Goal: Contribute content: Contribute content

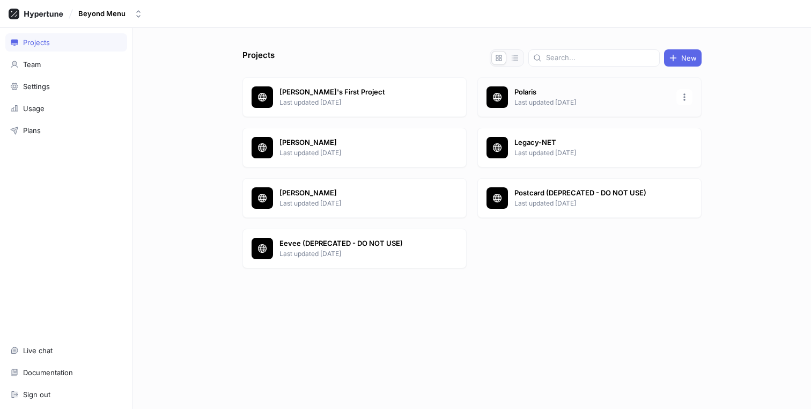
click at [544, 94] on p "Polaris" at bounding box center [591, 92] width 155 height 11
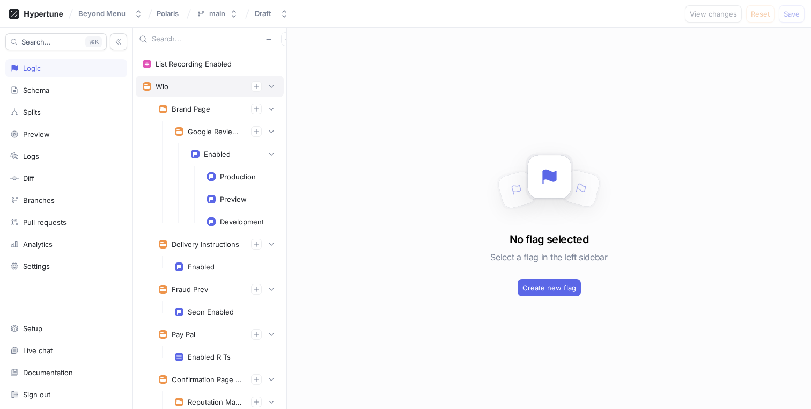
click at [201, 85] on div "Wlo" at bounding box center [210, 86] width 134 height 11
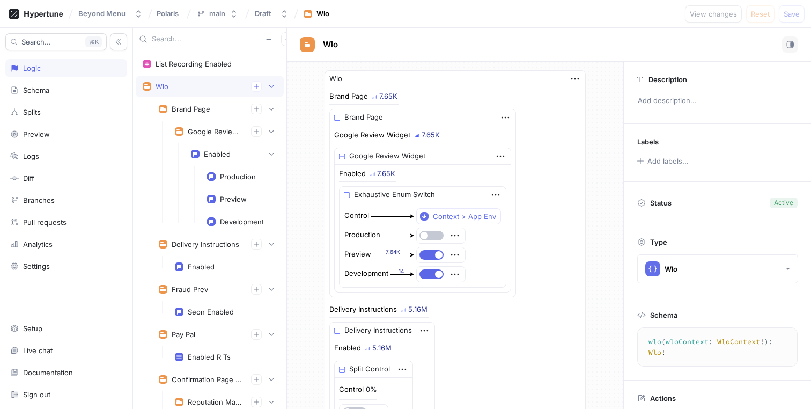
scroll to position [25, 0]
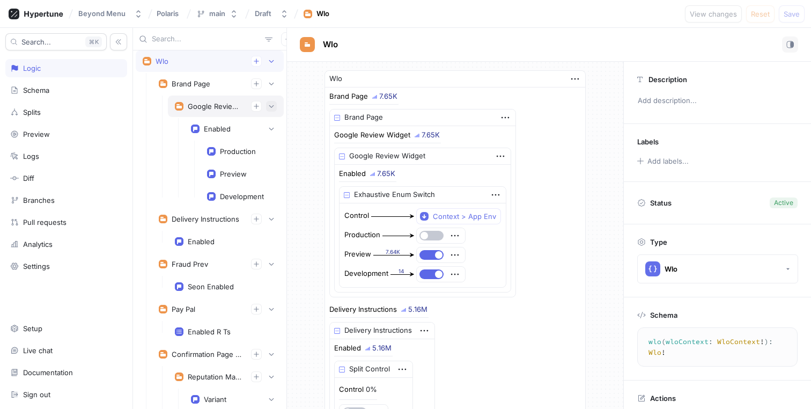
click at [268, 107] on icon "button" at bounding box center [271, 106] width 6 height 6
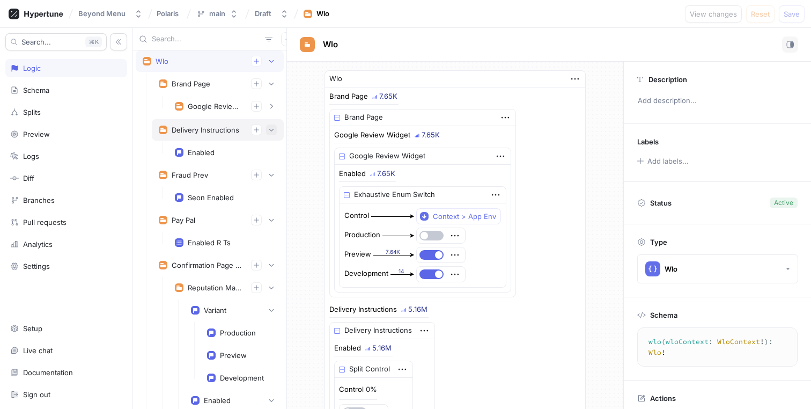
click at [269, 129] on icon "button" at bounding box center [271, 130] width 5 height 3
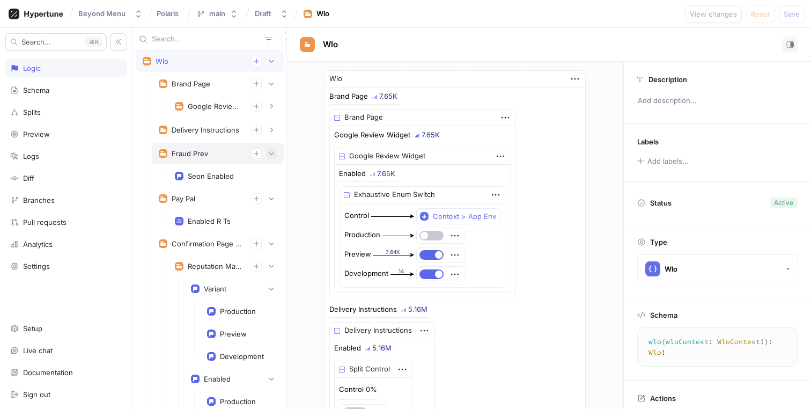
click at [266, 148] on button "button" at bounding box center [271, 153] width 11 height 11
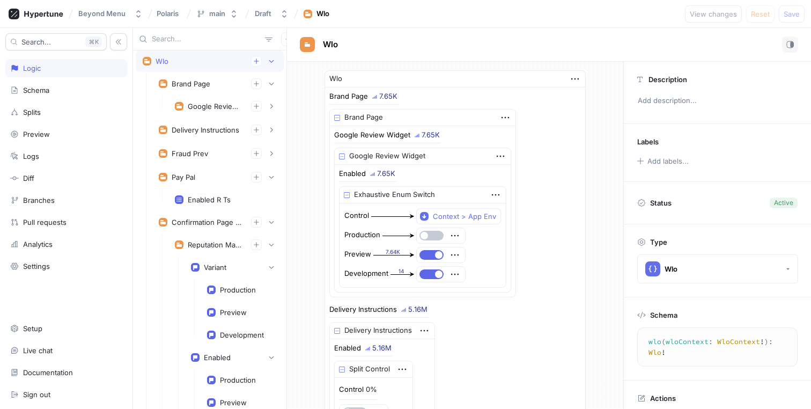
click at [211, 42] on input "text" at bounding box center [206, 39] width 109 height 11
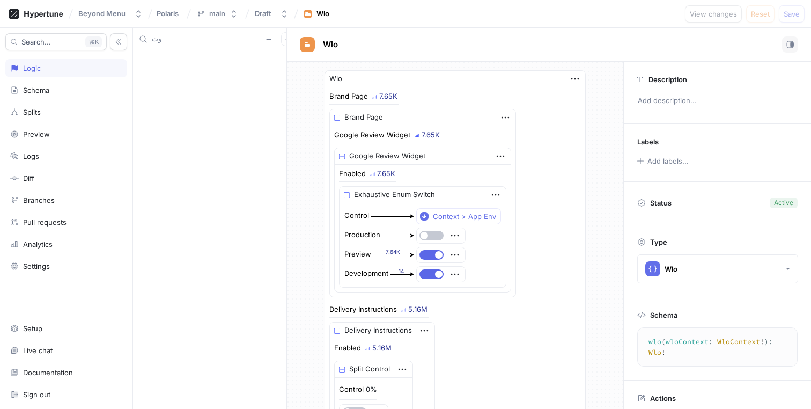
type input "و"
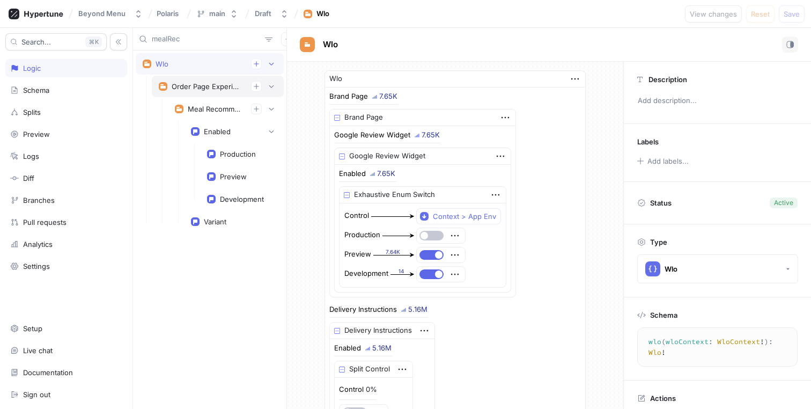
type input "mealRec"
click at [197, 90] on div "Order Page Experiments" at bounding box center [207, 86] width 71 height 9
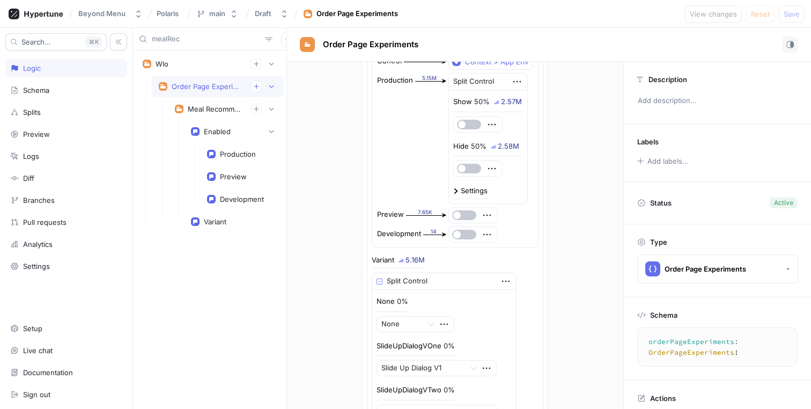
scroll to position [614, 0]
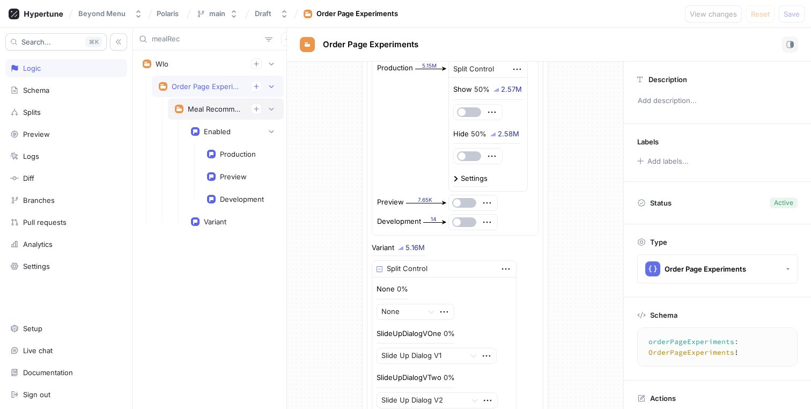
click at [223, 106] on div "Meal Recommendations" at bounding box center [215, 109] width 55 height 9
type textarea "mealRecommendations: MealRecommendations!"
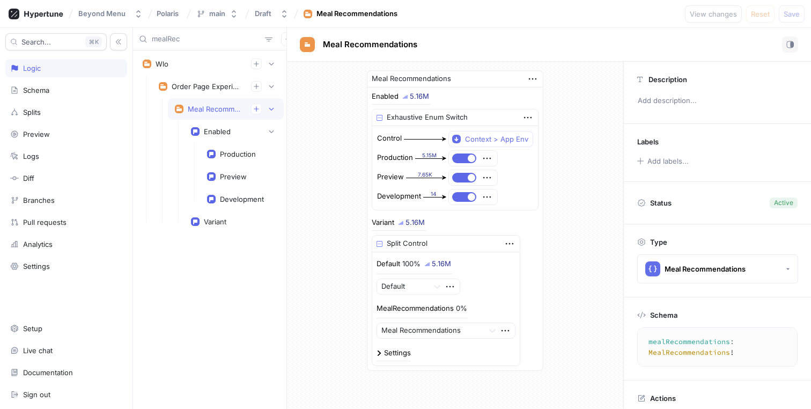
click at [185, 41] on input "mealRec" at bounding box center [206, 39] width 109 height 11
click at [58, 110] on div "Splits" at bounding box center [66, 112] width 112 height 9
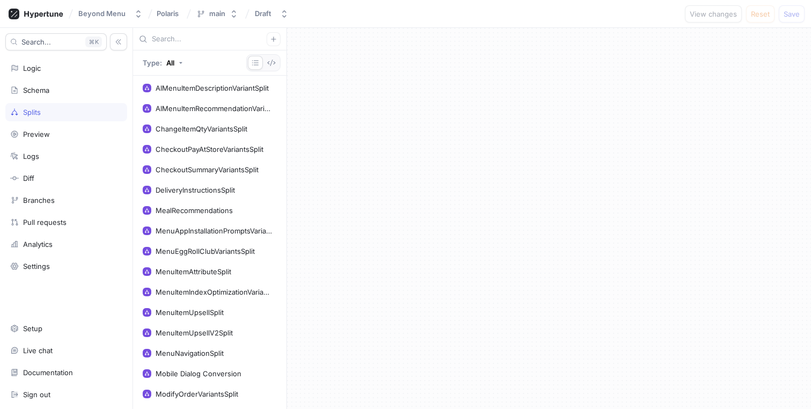
click at [187, 36] on input "text" at bounding box center [209, 39] width 115 height 11
paste input "mealRec"
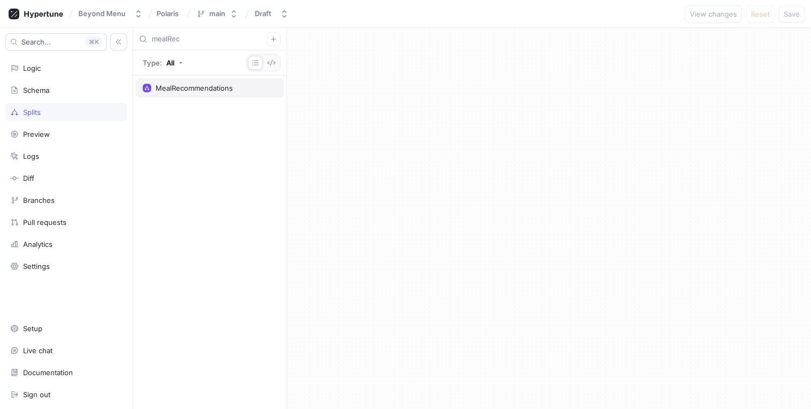
type input "mealRec"
click at [174, 80] on div "MealRecommendations" at bounding box center [210, 87] width 148 height 19
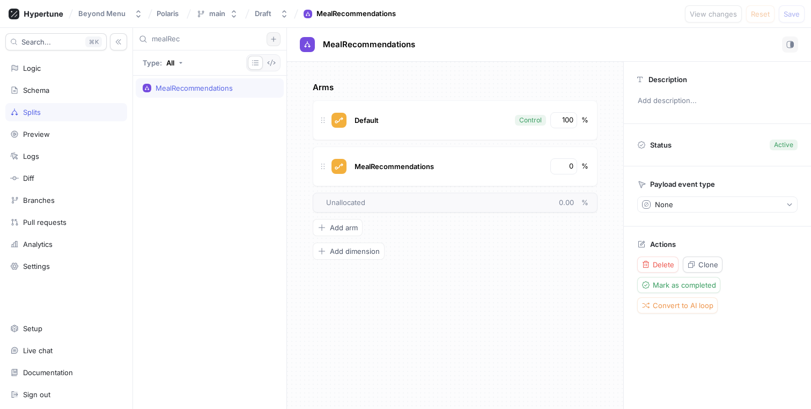
click at [272, 41] on icon "button" at bounding box center [273, 39] width 6 height 6
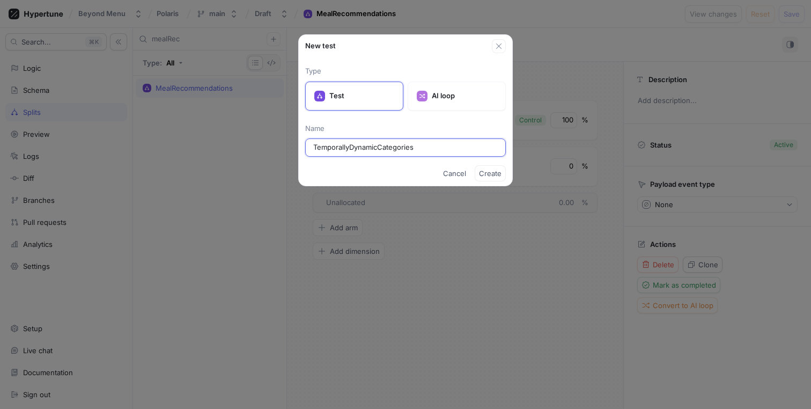
type input "TemporallyDynamicCategories"
click at [485, 176] on span "Create" at bounding box center [490, 173] width 23 height 6
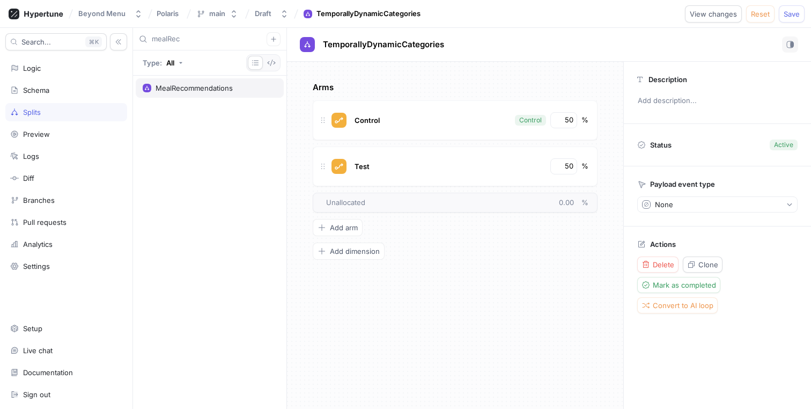
click at [210, 90] on div "MealRecommendations" at bounding box center [193, 88] width 77 height 9
click at [200, 37] on input "mealRec" at bounding box center [209, 39] width 115 height 11
type input "Tempo"
click at [189, 87] on div "TemporallyDynamicCategories" at bounding box center [205, 88] width 100 height 9
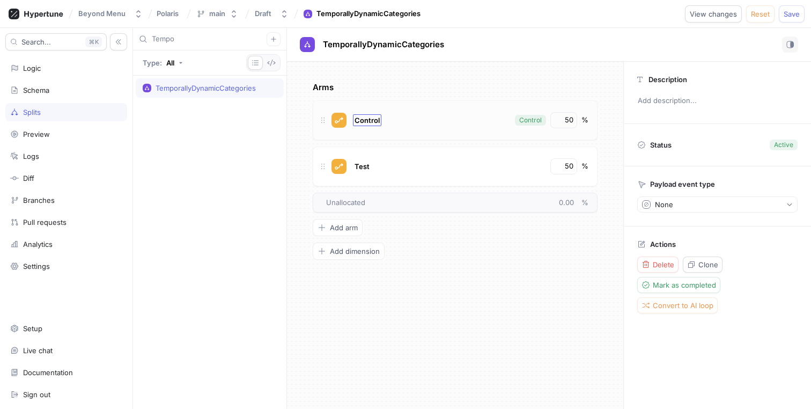
click at [371, 121] on span "Control" at bounding box center [366, 120] width 25 height 9
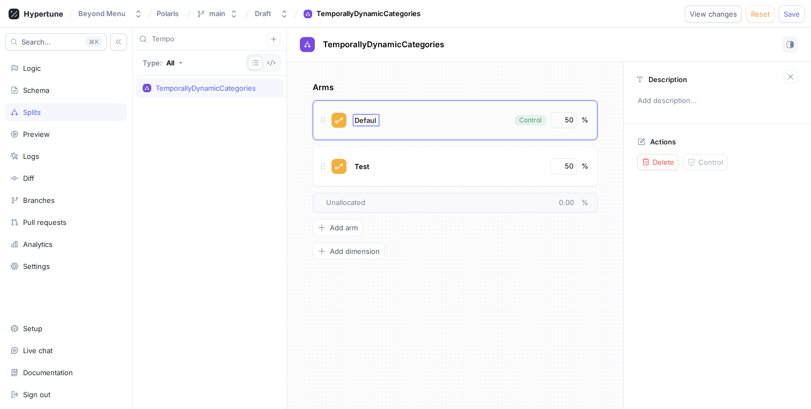
type input "Default"
click at [361, 166] on span "Test" at bounding box center [361, 166] width 15 height 9
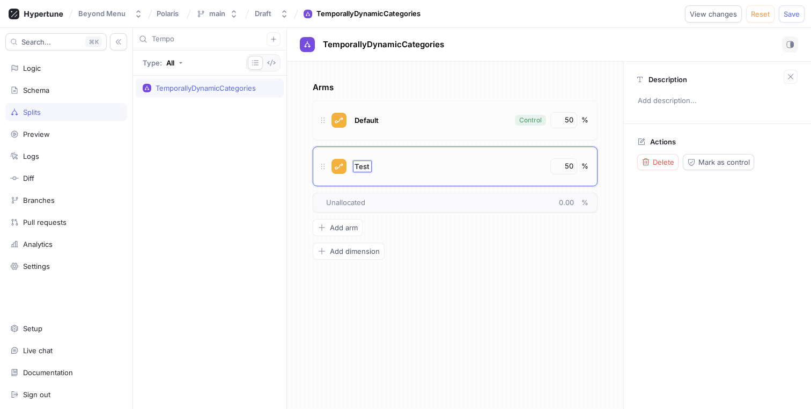
type input "TemporallyDynamicCategories"
click at [512, 162] on div "TemporallyDynamicCategories TemporallyDynamicCategories" at bounding box center [448, 166] width 193 height 16
click at [569, 121] on input "50" at bounding box center [564, 120] width 18 height 11
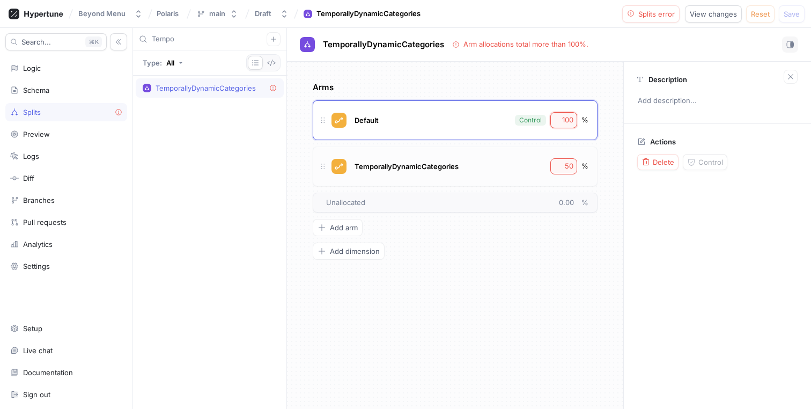
type input "100"
click at [565, 168] on input "50" at bounding box center [564, 166] width 18 height 11
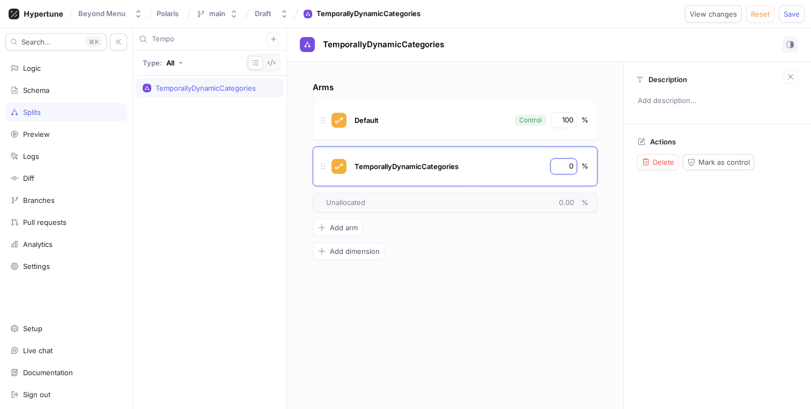
type input "0"
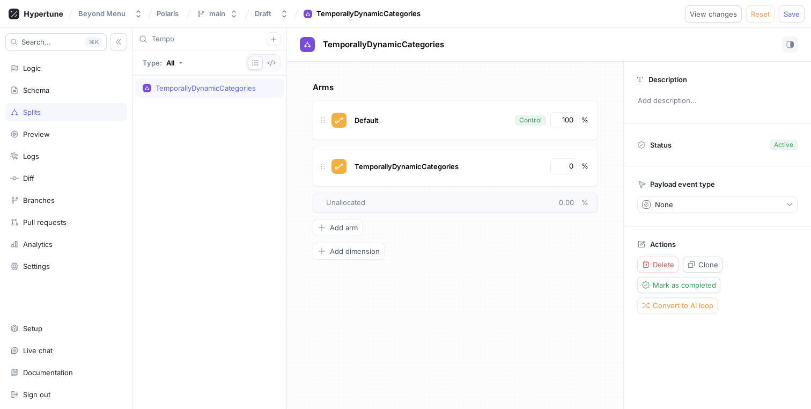
click at [366, 68] on div "Arms Default Control 100 % TemporallyDynamicCategories 0 % To pick up a draggab…" at bounding box center [455, 235] width 336 height 347
click at [272, 16] on div "Draft" at bounding box center [265, 13] width 21 height 9
click at [217, 3] on div "Beyond Menu Polaris main Draft TemporallyDynamicCategories View changes Reset S…" at bounding box center [405, 14] width 811 height 28
click at [217, 4] on div "Beyond Menu Polaris main Draft TemporallyDynamicCategories View changes Reset S…" at bounding box center [405, 14] width 811 height 28
click at [217, 10] on div "main" at bounding box center [217, 13] width 16 height 9
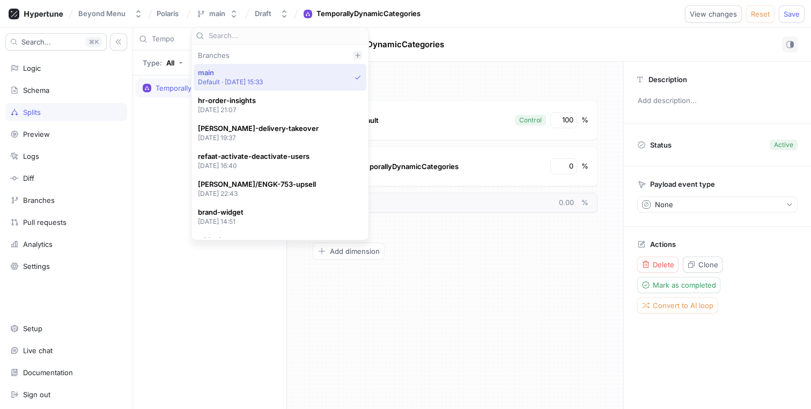
click at [361, 56] on icon at bounding box center [357, 55] width 6 height 6
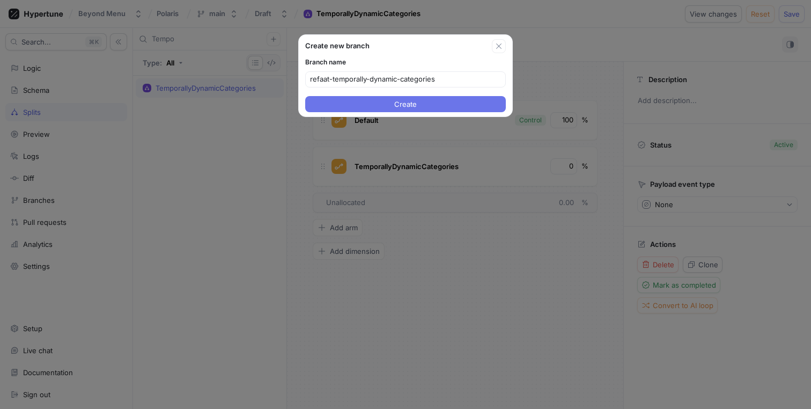
type input "refaat-temporally-dynamic-categories"
click at [382, 104] on button "Create" at bounding box center [405, 104] width 201 height 16
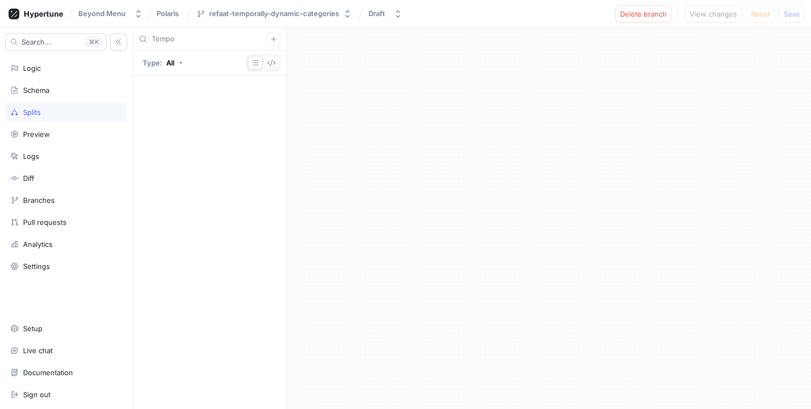
click at [203, 41] on input "Tempo" at bounding box center [209, 39] width 115 height 11
click at [280, 16] on div "refaat-temporally-dynamic-categories" at bounding box center [274, 13] width 130 height 9
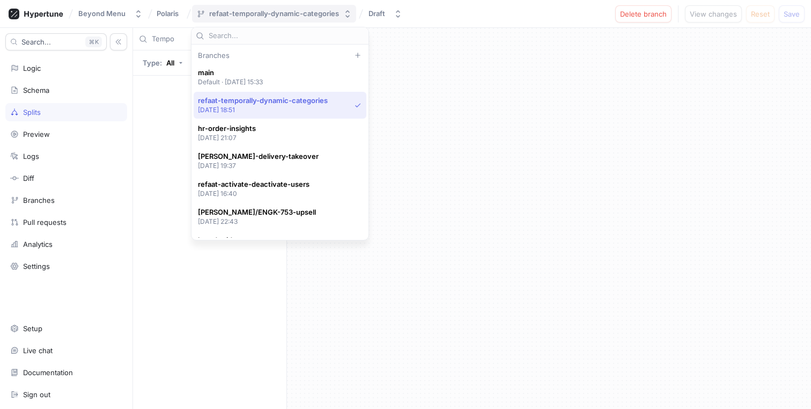
scroll to position [28, 0]
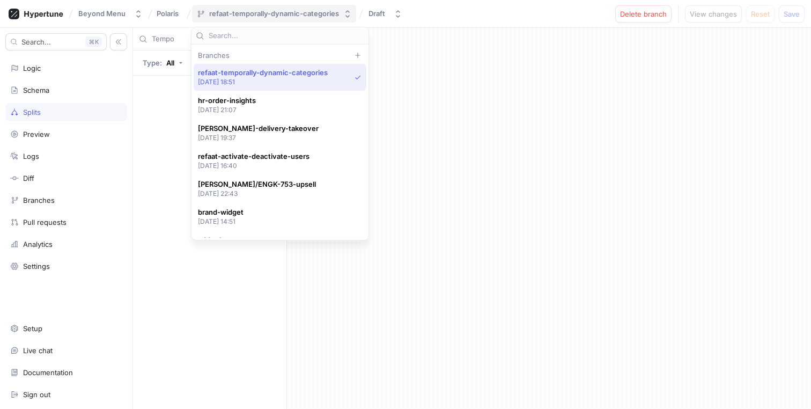
click at [225, 11] on div "refaat-temporally-dynamic-categories" at bounding box center [274, 13] width 130 height 9
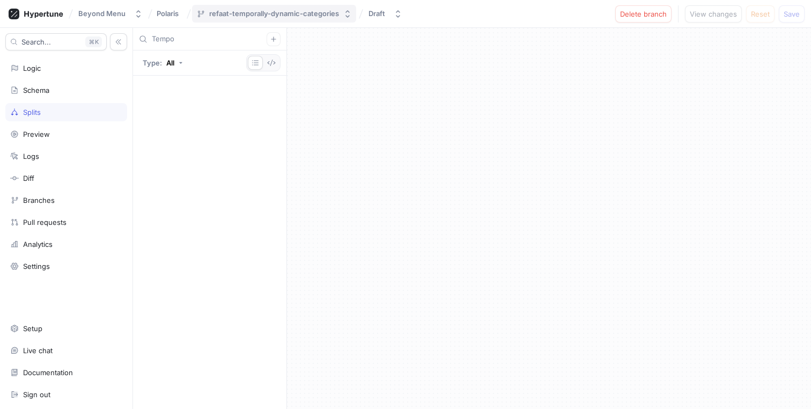
click at [225, 11] on div "refaat-temporally-dynamic-categories" at bounding box center [274, 13] width 130 height 9
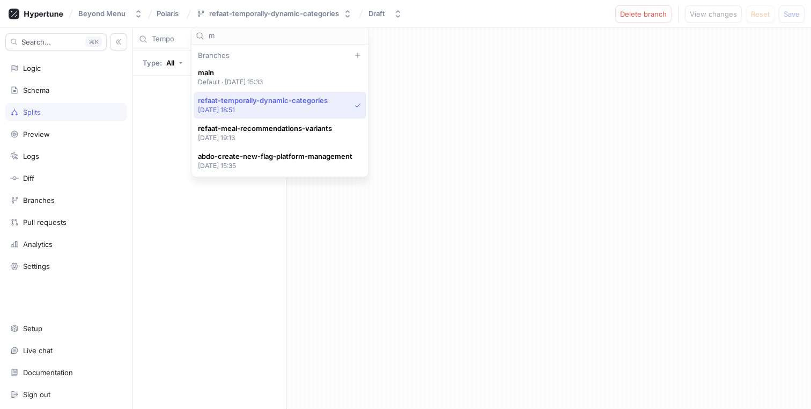
scroll to position [0, 0]
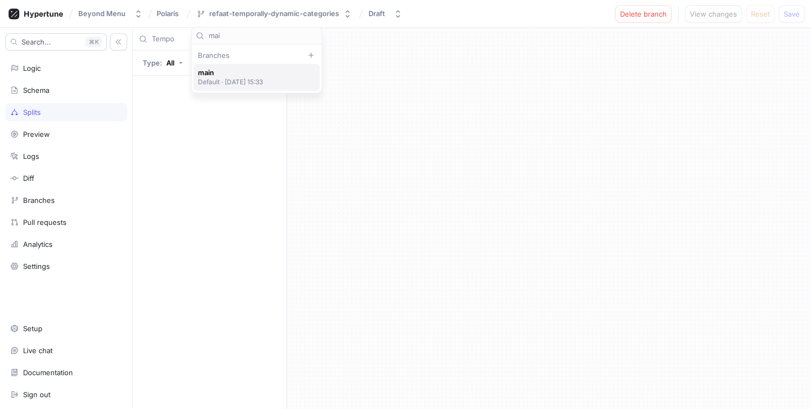
type input "mai"
click at [229, 77] on p "Default ‧ [DATE] 15:33" at bounding box center [230, 81] width 65 height 9
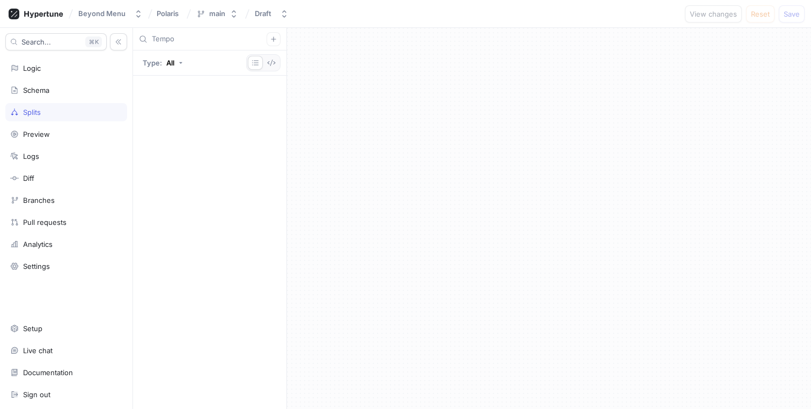
click at [202, 38] on input "Tempo" at bounding box center [209, 39] width 115 height 11
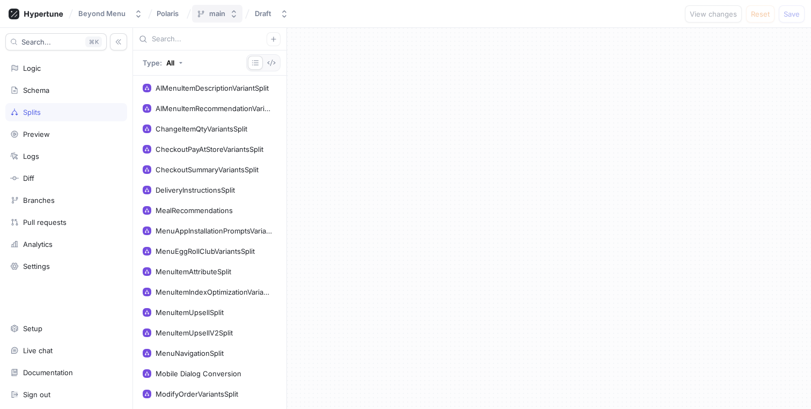
click at [225, 15] on button "main" at bounding box center [217, 14] width 50 height 18
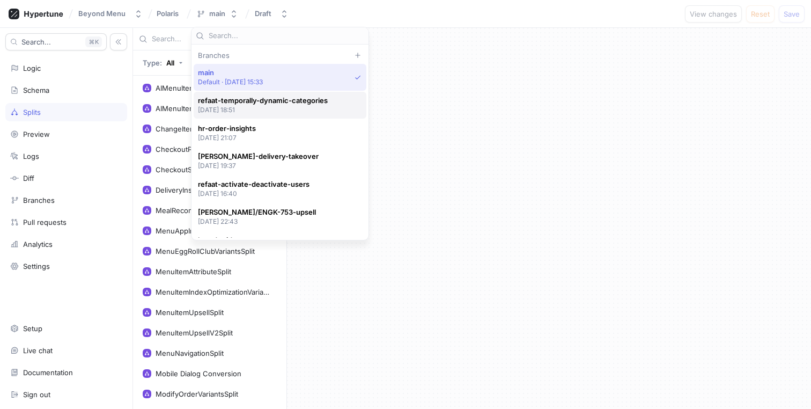
click at [242, 108] on p "[DATE] 18:51" at bounding box center [263, 109] width 130 height 9
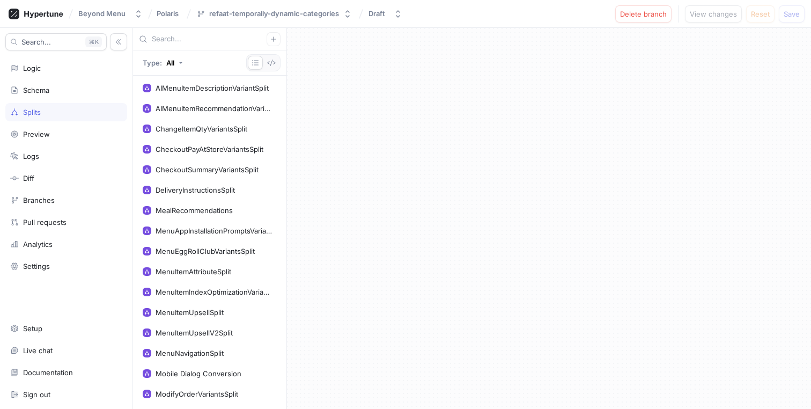
click at [203, 37] on input "text" at bounding box center [209, 39] width 115 height 11
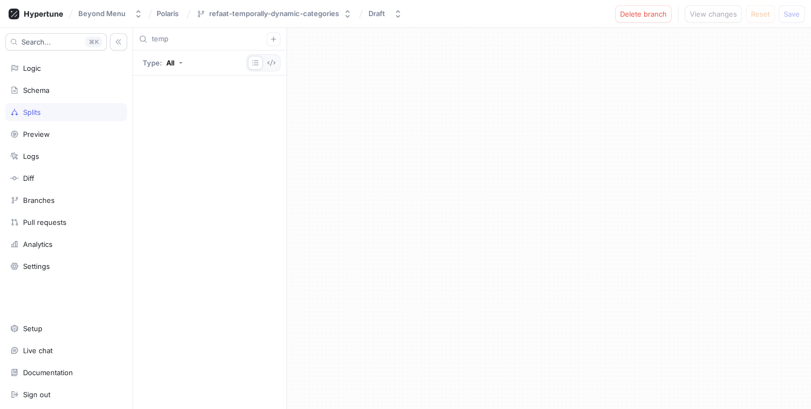
type input "tempo"
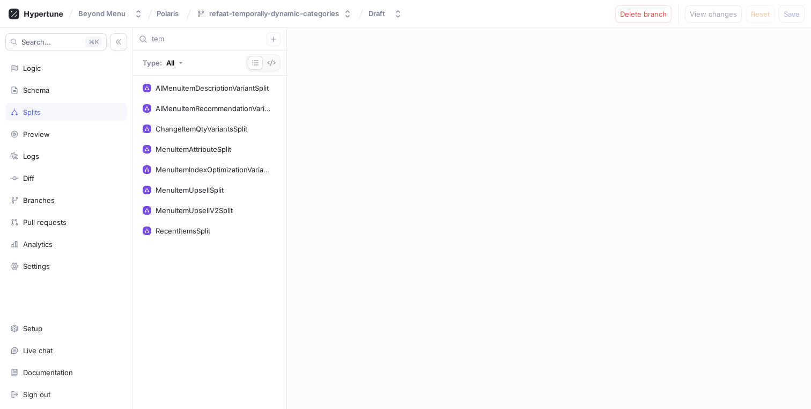
type input "temp"
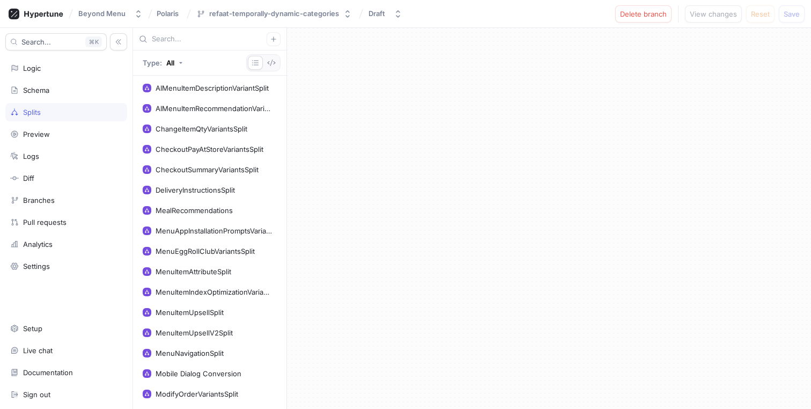
click at [49, 108] on div "Splits" at bounding box center [66, 112] width 112 height 9
click at [271, 36] on icon "button" at bounding box center [273, 39] width 6 height 6
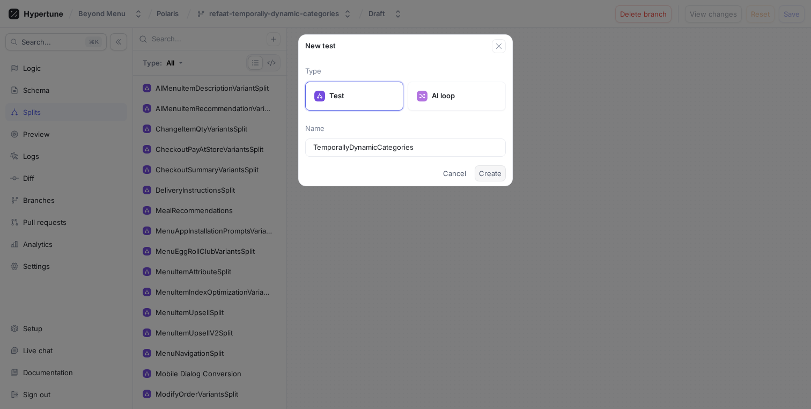
type input "TemporallyDynamicCategories"
click at [482, 170] on span "Create" at bounding box center [490, 173] width 23 height 6
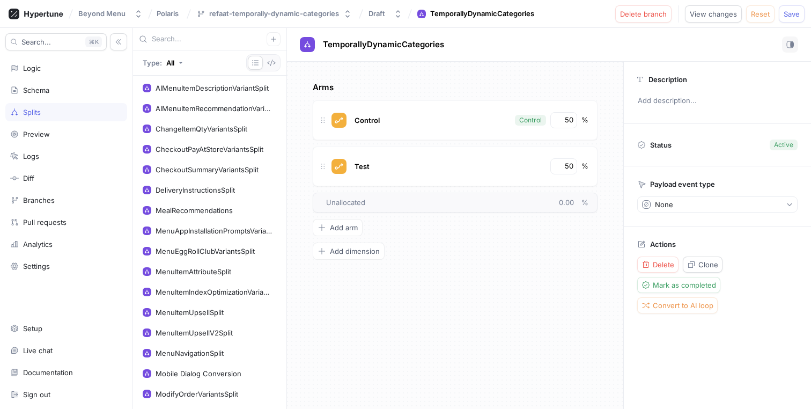
scroll to position [300, 0]
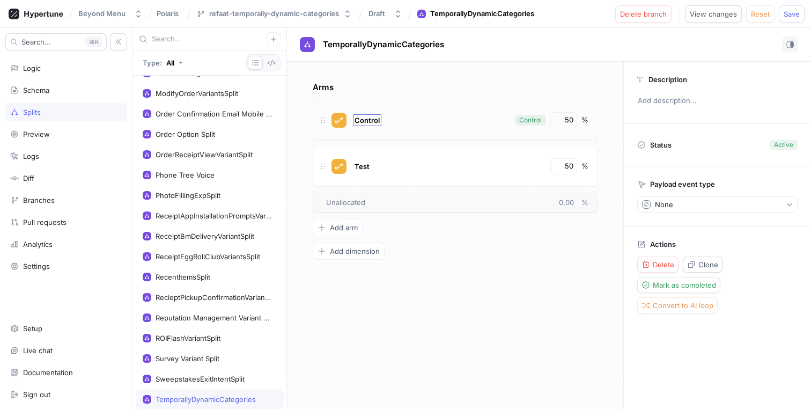
click at [365, 118] on span "Control" at bounding box center [366, 120] width 25 height 9
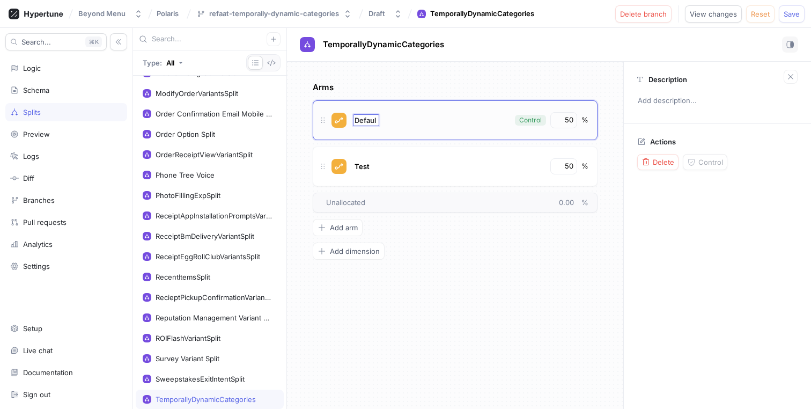
type input "Default"
click at [566, 120] on input "50" at bounding box center [564, 120] width 18 height 11
type input "0"
type input "100"
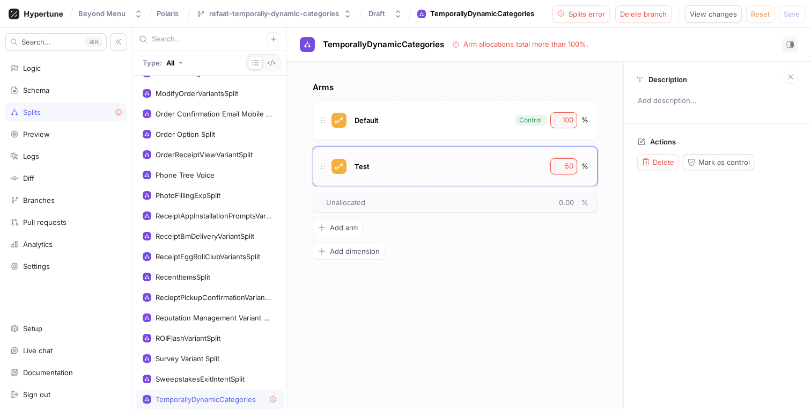
click at [563, 167] on input "50" at bounding box center [564, 166] width 18 height 11
type input "0"
click at [410, 43] on span "TemporallyDynamicCategories" at bounding box center [383, 44] width 121 height 9
click at [360, 164] on span "Test" at bounding box center [361, 166] width 15 height 9
type input "TemporallyDynamicCategories"
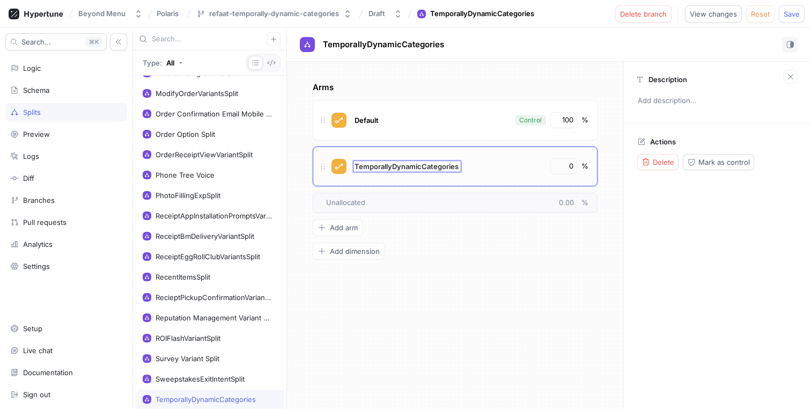
click at [458, 87] on p "Arms" at bounding box center [455, 88] width 285 height 12
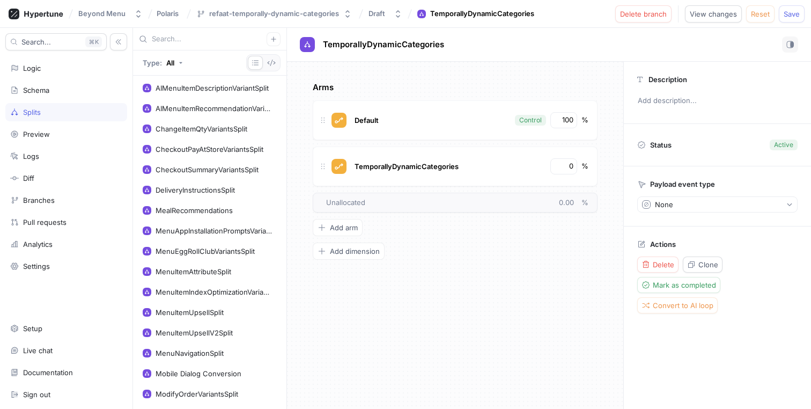
scroll to position [300, 0]
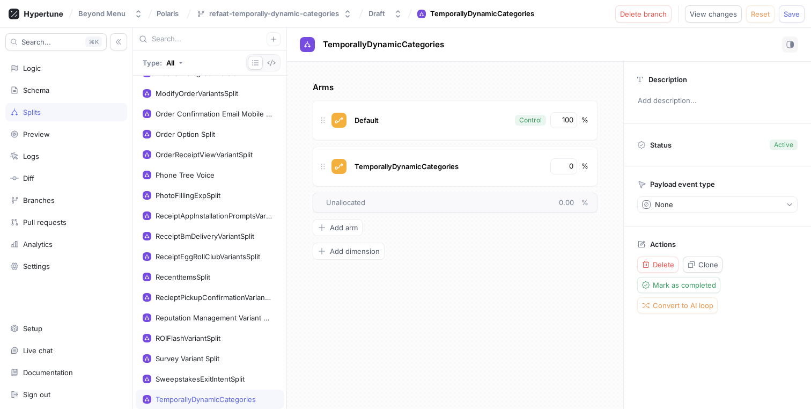
click at [187, 37] on input "text" at bounding box center [209, 39] width 115 height 11
click at [364, 40] on span "TemporallyDynamicCategories" at bounding box center [383, 44] width 121 height 9
click at [364, 74] on div "Arms Default Control 100 % TemporallyDynamicCategories 0 % To pick up a draggab…" at bounding box center [455, 235] width 336 height 347
click at [179, 40] on input "text" at bounding box center [209, 39] width 115 height 11
click at [94, 89] on div "Schema" at bounding box center [66, 90] width 112 height 9
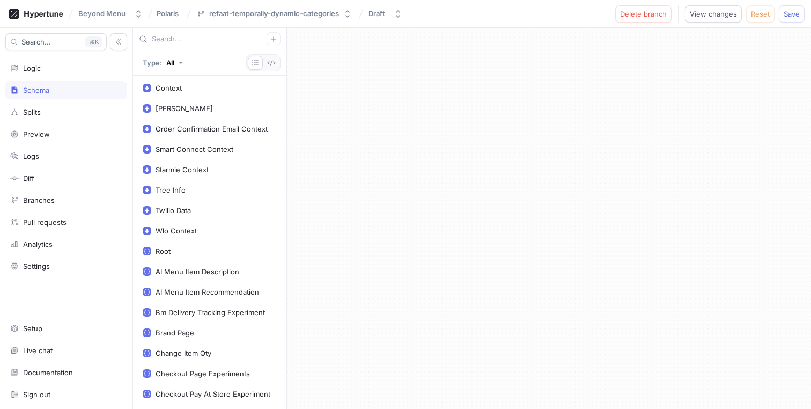
click at [214, 36] on input "text" at bounding box center [209, 39] width 115 height 11
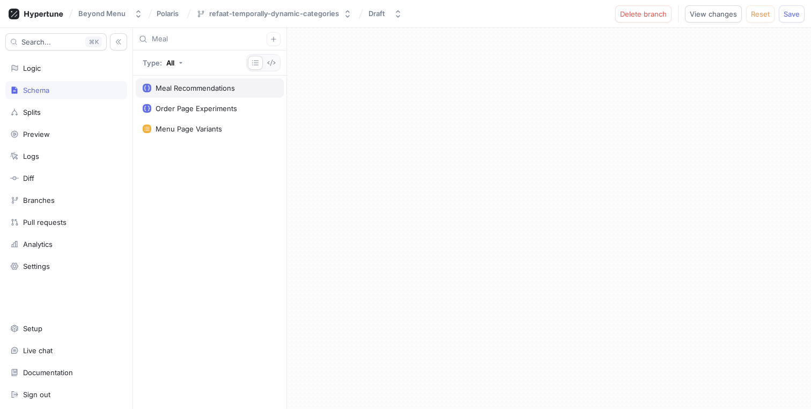
click at [196, 94] on div "Meal Recommendations" at bounding box center [210, 87] width 148 height 19
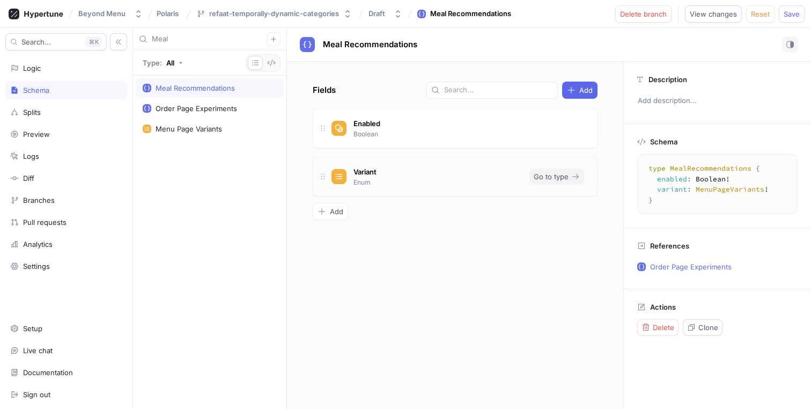
click at [552, 178] on span "Go to type" at bounding box center [551, 176] width 35 height 6
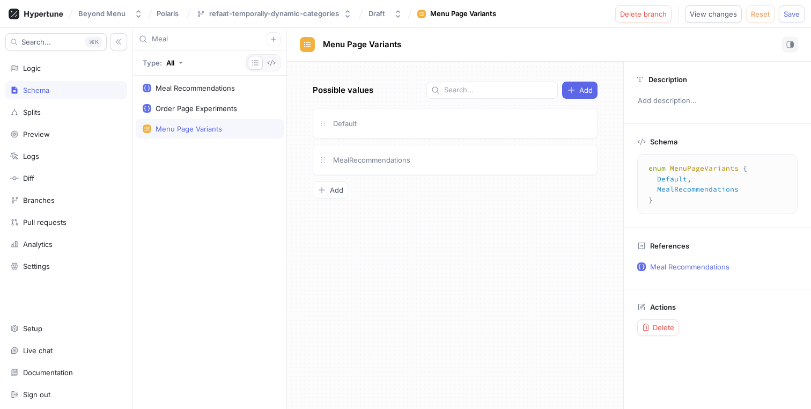
click at [198, 135] on div "Menu Page Variants" at bounding box center [210, 128] width 148 height 19
click at [378, 40] on span "Menu Page Variants" at bounding box center [362, 44] width 78 height 9
click at [238, 41] on input "Meal" at bounding box center [209, 39] width 115 height 11
paste input "nu Page Variants"
type input "Menu Page Variants"
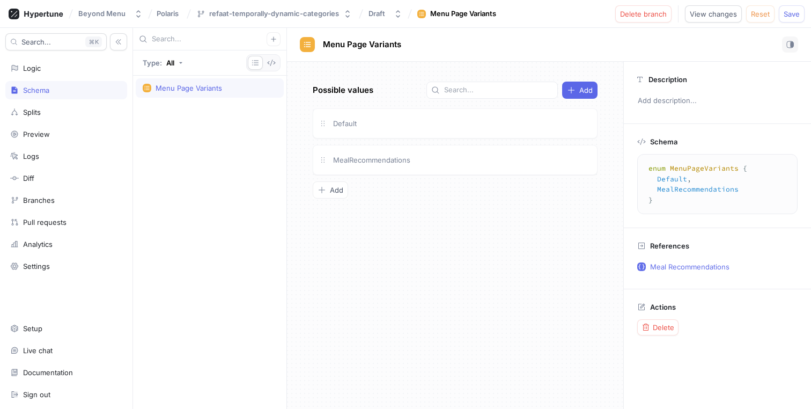
scroll to position [1238, 0]
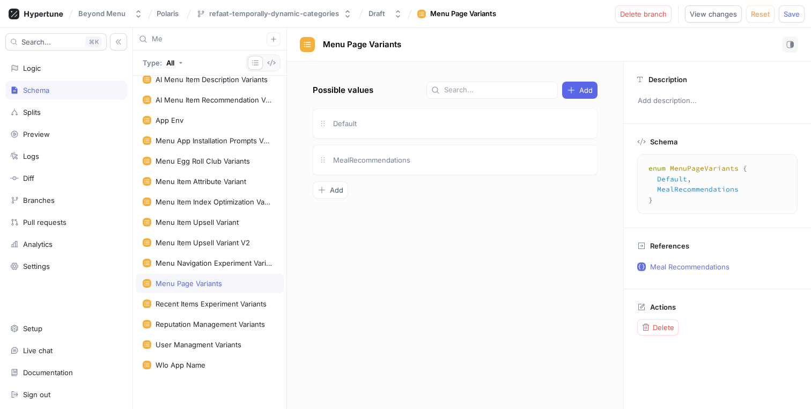
scroll to position [783, 0]
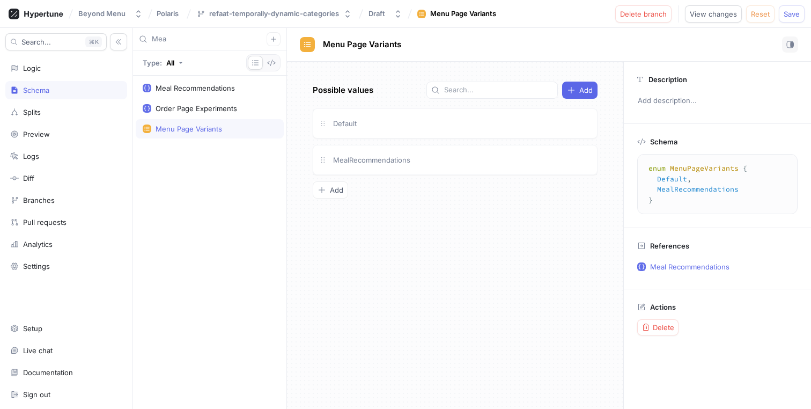
type input "Meal"
click at [200, 87] on div "Meal Recommendations" at bounding box center [194, 88] width 79 height 9
type textarea "type MealRecommendations { enabled: Boolean! variant: MenuPageVariants! }"
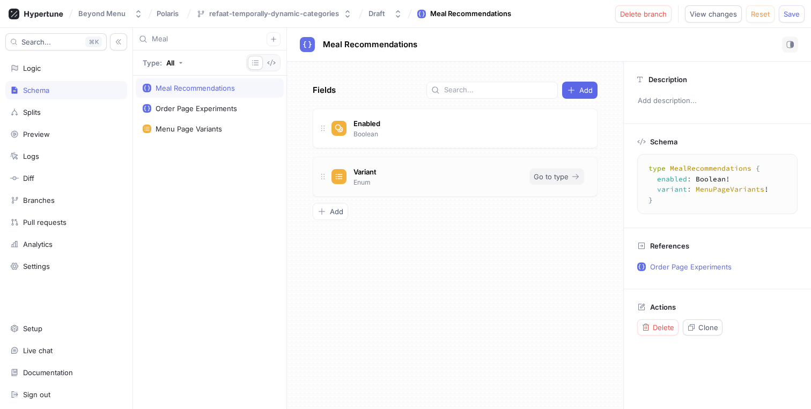
click at [553, 175] on span "Go to type" at bounding box center [551, 176] width 35 height 6
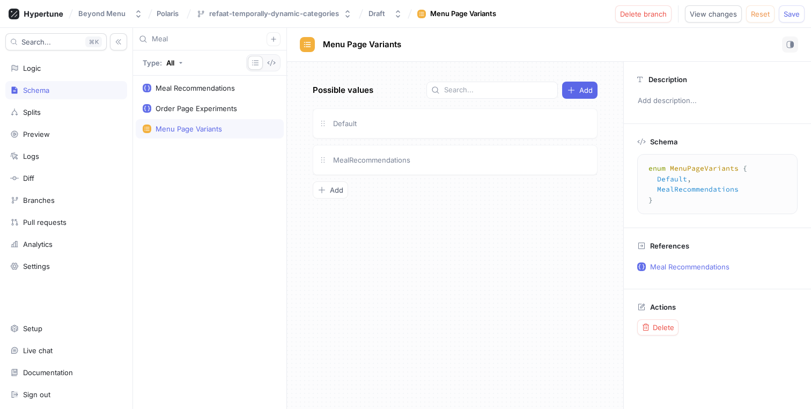
click at [179, 38] on input "Meal" at bounding box center [209, 39] width 115 height 11
click at [178, 41] on input "Meal" at bounding box center [209, 39] width 115 height 11
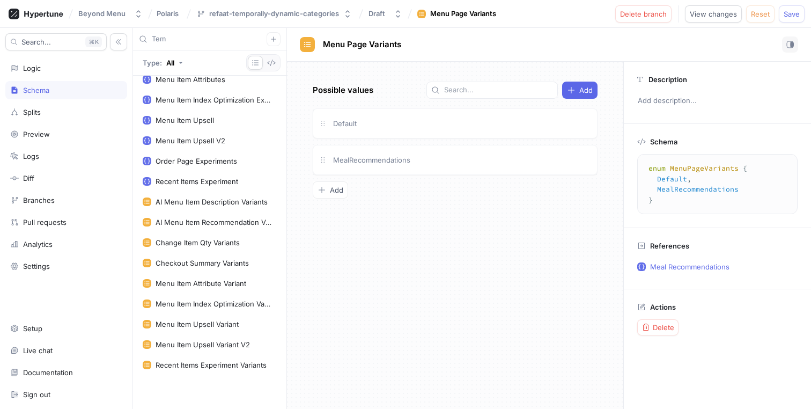
scroll to position [131, 0]
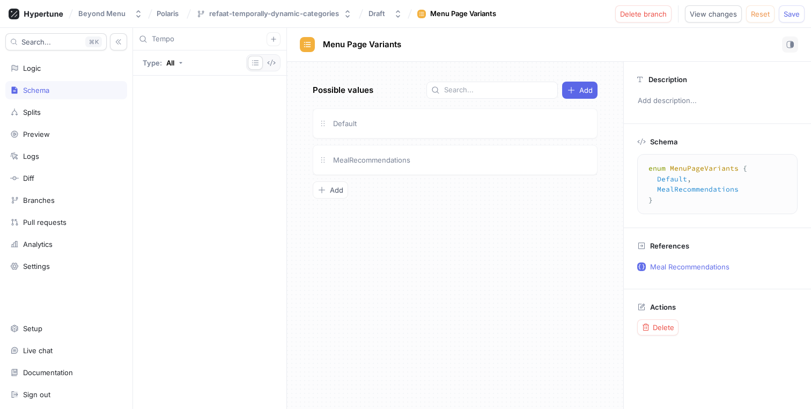
type input "Temp"
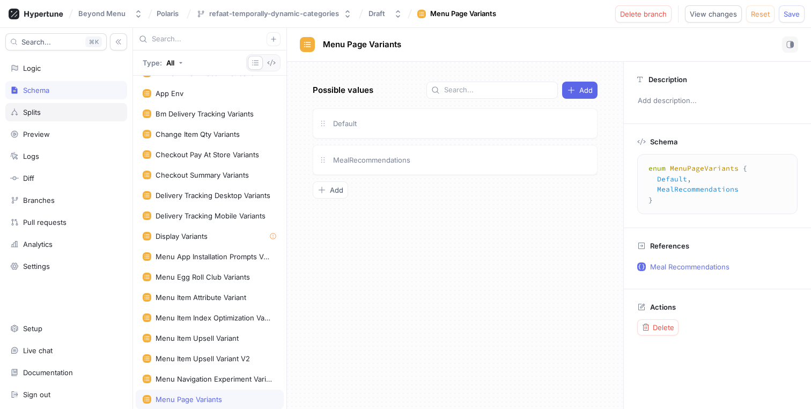
click at [67, 116] on div "Splits" at bounding box center [66, 112] width 112 height 9
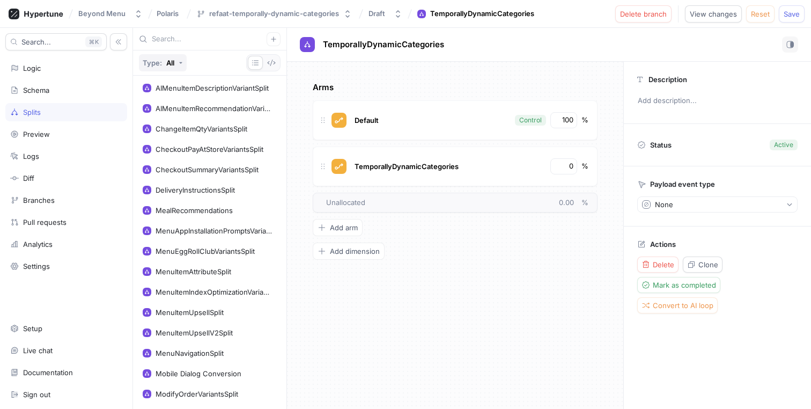
scroll to position [300, 0]
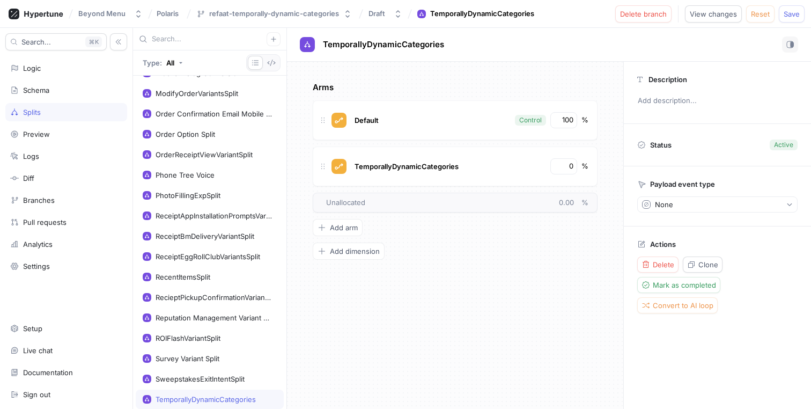
click at [177, 39] on input "text" at bounding box center [209, 39] width 115 height 11
paste input "Temp"
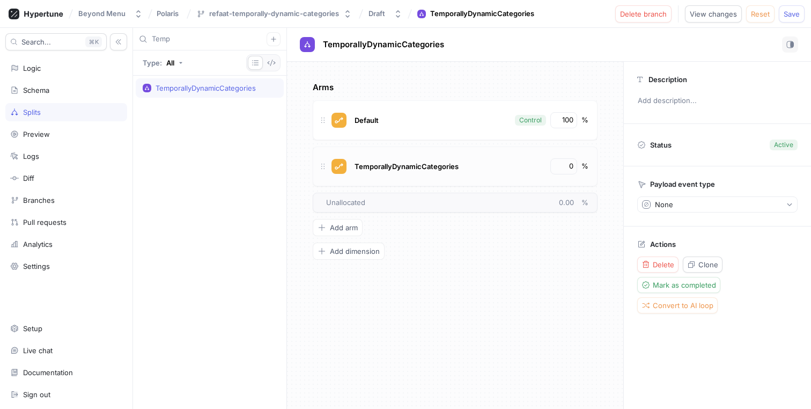
type input "Temp"
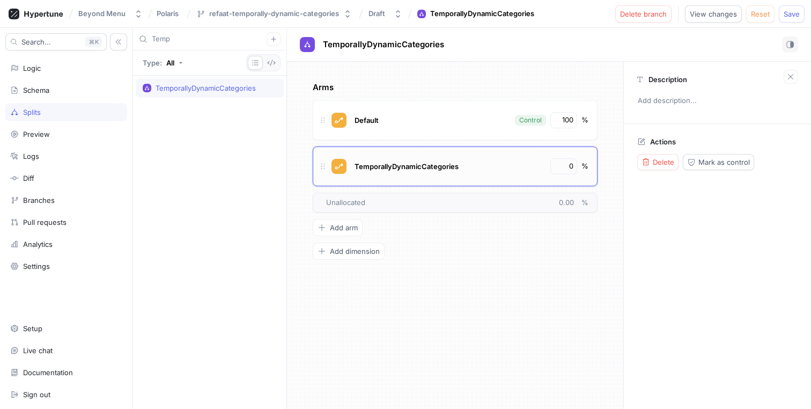
click at [422, 173] on div "TemporallyDynamicCategories" at bounding box center [448, 166] width 193 height 16
click at [421, 166] on span "TemporallyDynamicCategories" at bounding box center [406, 166] width 104 height 9
type input "Dynamic"
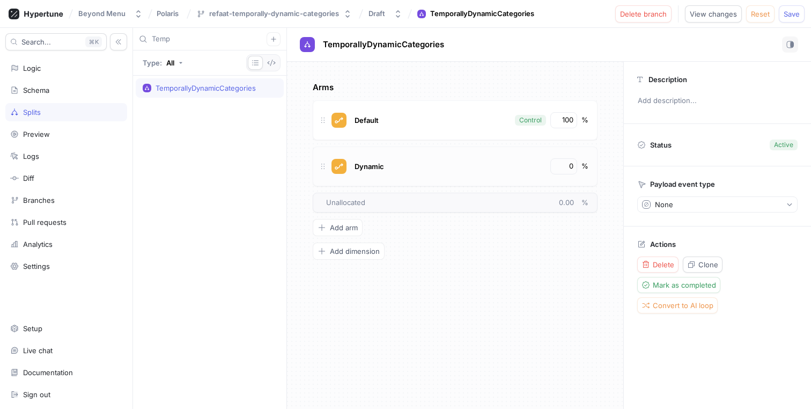
click at [513, 79] on div "Arms Default Control 100 % Dynamic 0 % To pick up a draggable item, press the s…" at bounding box center [455, 235] width 336 height 347
click at [69, 88] on div "Schema" at bounding box center [66, 90] width 112 height 9
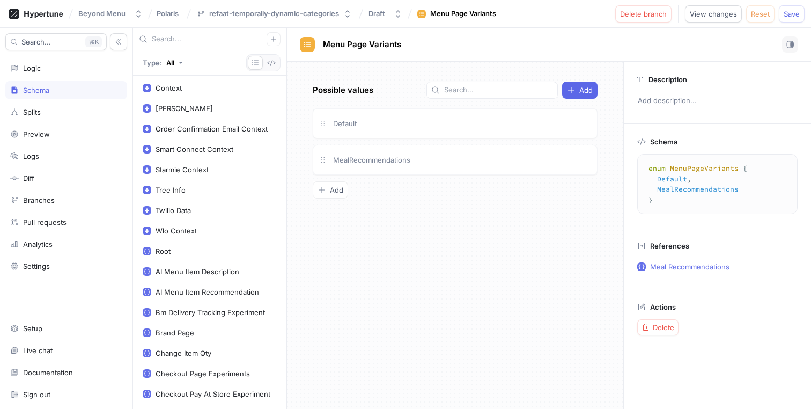
click at [677, 165] on textarea "enum MenuPageVariants { Default, MealRecommendations }" at bounding box center [717, 184] width 151 height 50
click at [196, 40] on input "text" at bounding box center [209, 39] width 115 height 11
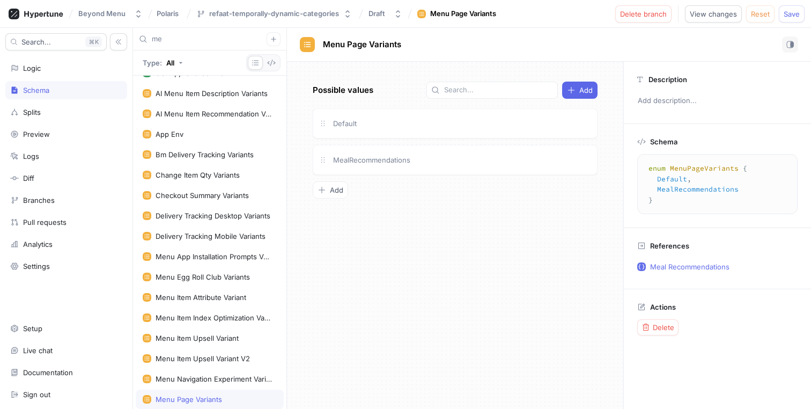
scroll to position [769, 0]
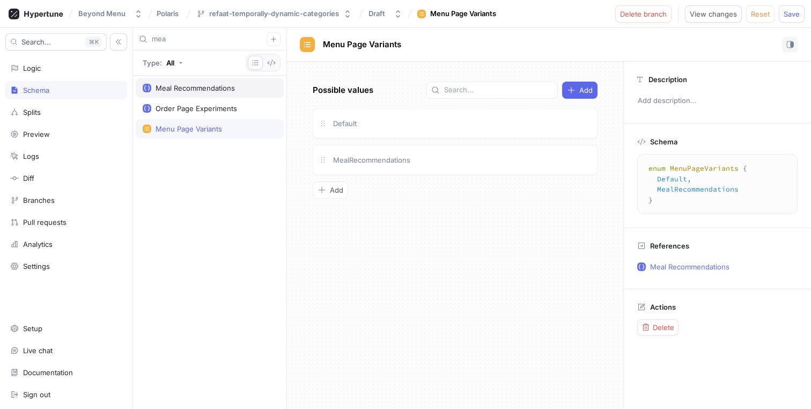
type input "mea"
click at [157, 95] on div "Meal Recommendations" at bounding box center [210, 87] width 148 height 19
type textarea "type MealRecommendations { enabled: Boolean! variant: MenuPageVariants! }"
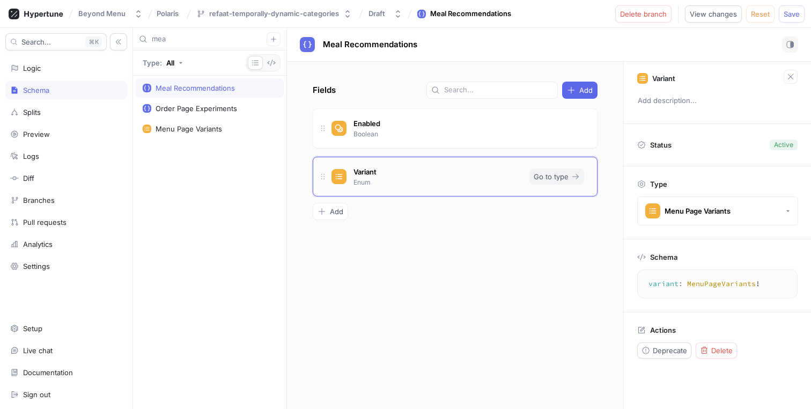
click at [542, 174] on span "Go to type" at bounding box center [551, 176] width 35 height 6
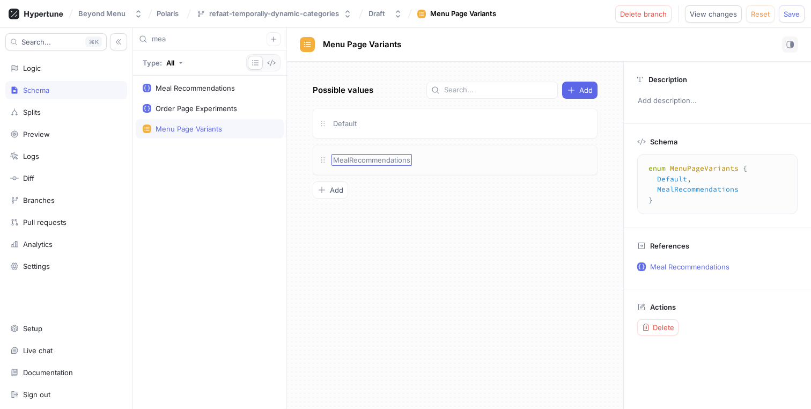
click at [394, 161] on span "MealRecommendations" at bounding box center [371, 159] width 77 height 9
click at [362, 237] on div "Possible values Add Default MealRecommendations To pick up a draggable item, pr…" at bounding box center [455, 235] width 336 height 347
click at [224, 37] on input "mea" at bounding box center [209, 39] width 115 height 11
paste input "MealRecommendationsVariants"
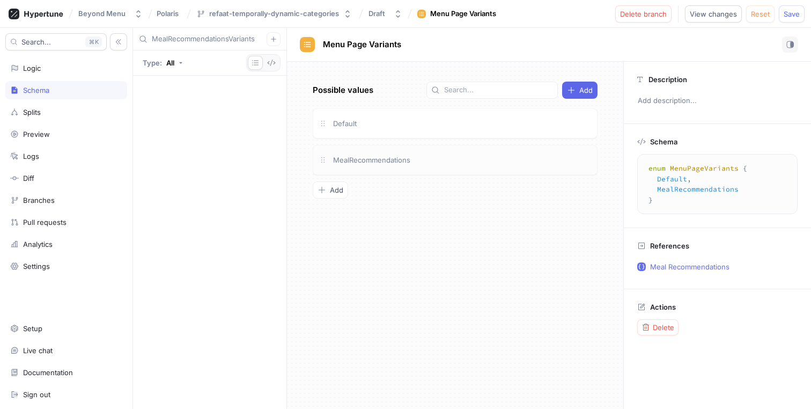
type input "MealRecommendationsVariants"
click at [46, 64] on div "Logic" at bounding box center [66, 68] width 112 height 9
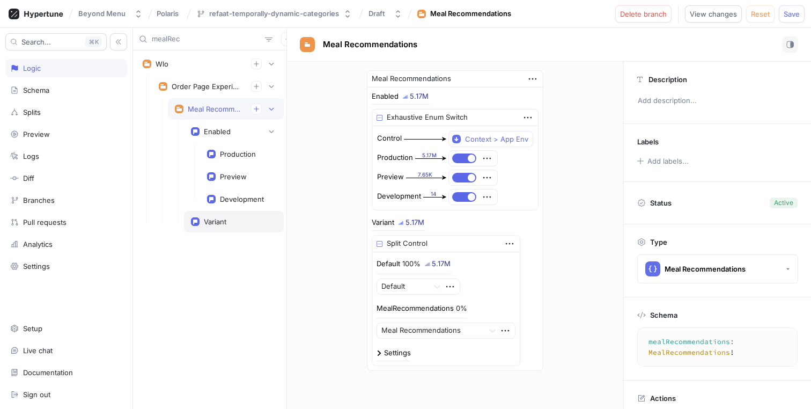
click at [203, 218] on div "Variant" at bounding box center [234, 221] width 86 height 9
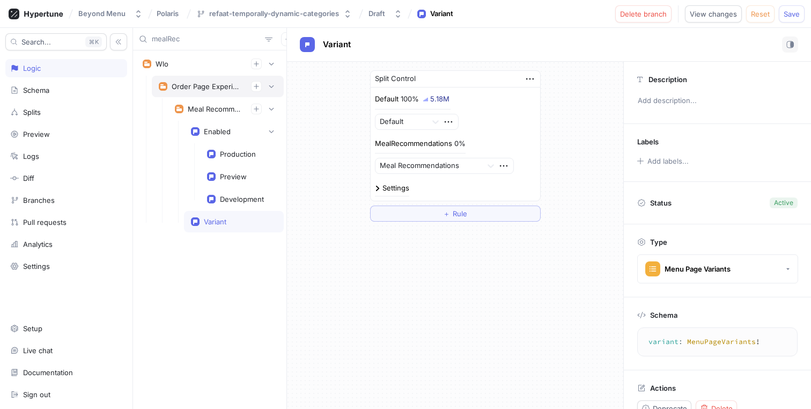
click at [206, 83] on div "Order Page Experiments" at bounding box center [207, 86] width 71 height 9
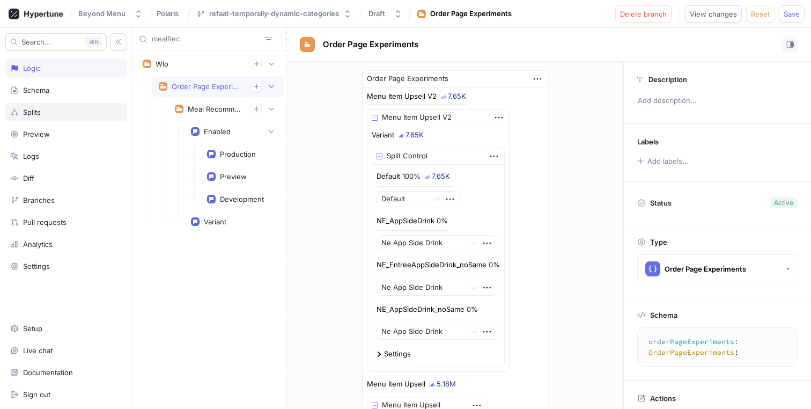
click at [47, 109] on div "Splits" at bounding box center [66, 112] width 112 height 9
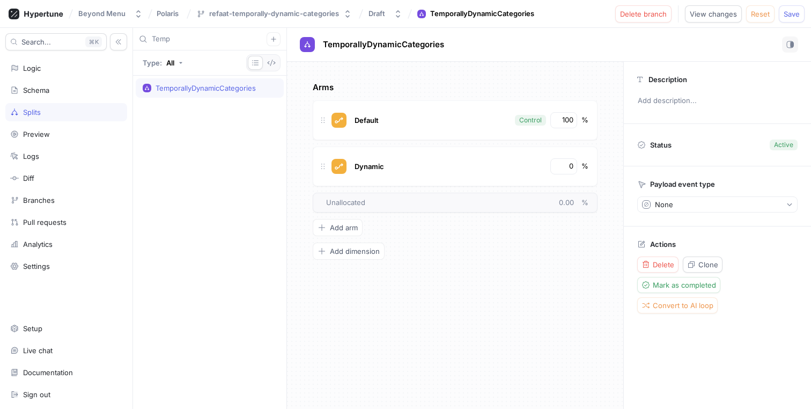
click at [208, 92] on div "TemporallyDynamicCategories" at bounding box center [205, 88] width 100 height 9
click at [401, 45] on span "TemporallyDynamicCategories" at bounding box center [383, 44] width 121 height 9
click at [277, 40] on button "button" at bounding box center [273, 39] width 14 height 14
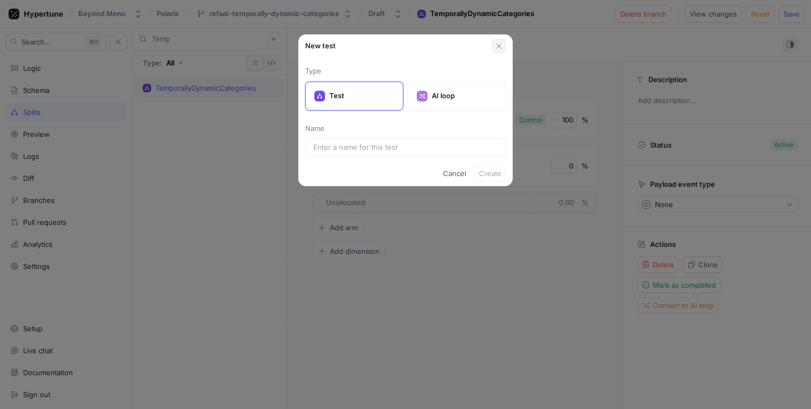
click at [500, 46] on icon "button" at bounding box center [498, 46] width 9 height 9
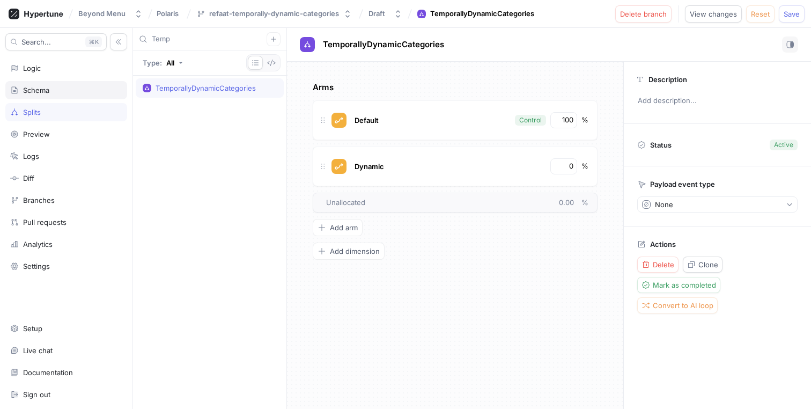
click at [62, 86] on div "Schema" at bounding box center [66, 90] width 112 height 9
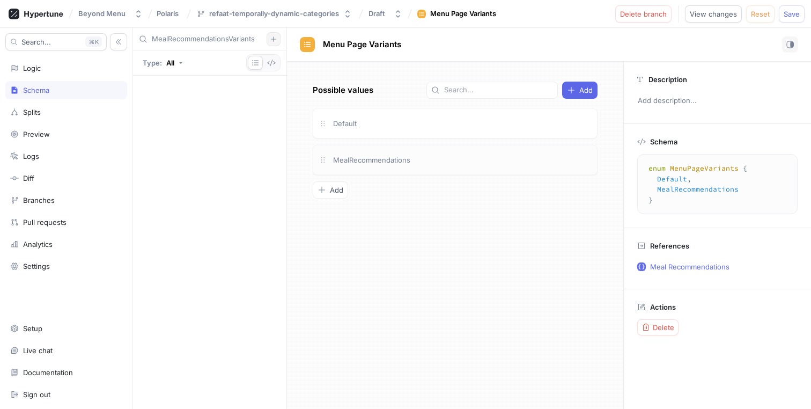
click at [271, 39] on icon "button" at bounding box center [273, 38] width 5 height 5
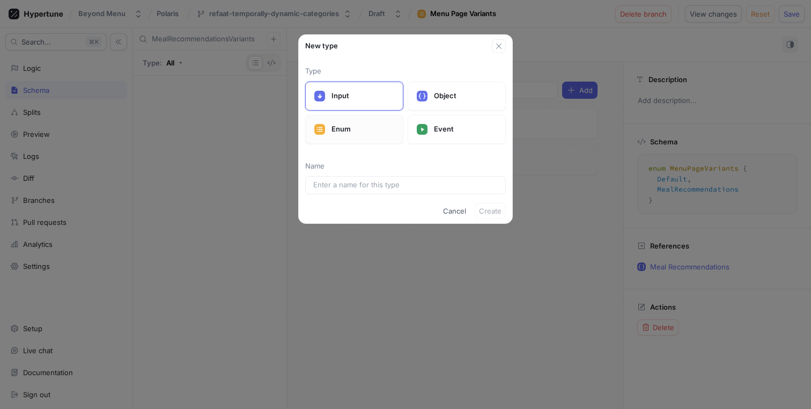
click at [358, 129] on p "Enum" at bounding box center [362, 129] width 63 height 11
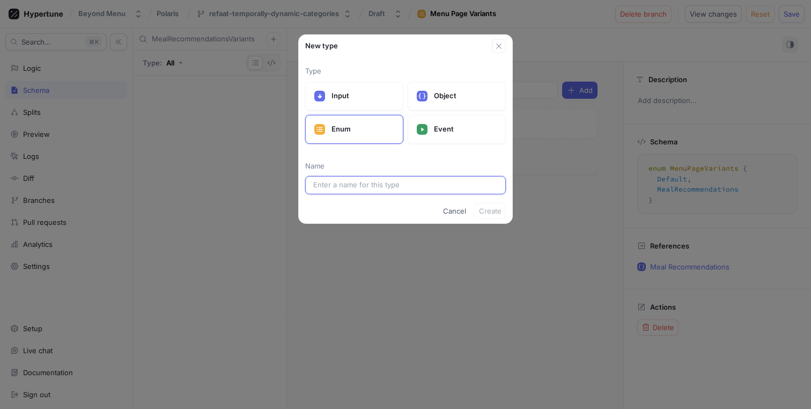
click at [346, 184] on input "text" at bounding box center [405, 185] width 184 height 11
paste input "TemporallyDynamicCategories"
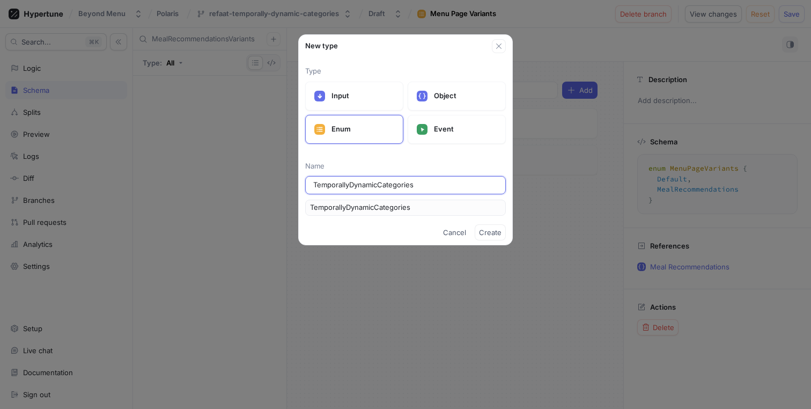
type input "TemporallyDynamicCategoriesV"
type input "TemporallyDynamicCategoriesVa"
type input "TemporallyDynamicCategoriesVar"
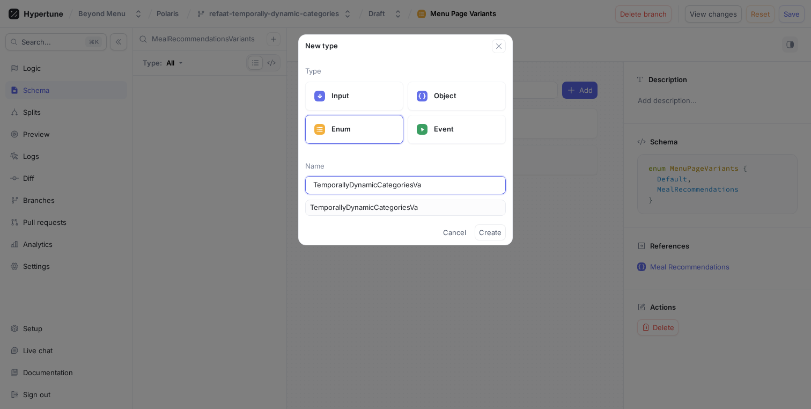
type input "TemporallyDynamicCategoriesVar"
type input "TemporallyDynamicCategoriesVari"
type input "TemporallyDynamicCategoriesVaria"
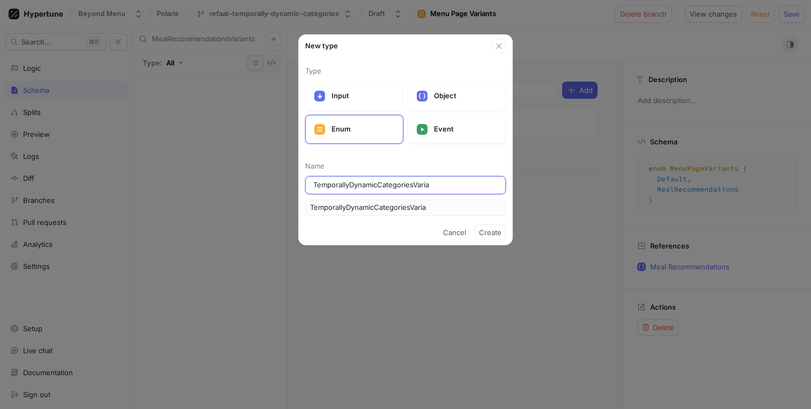
type input "TemporallyDynamicCategoriesVarian"
type input "TemporallyDynamicCategoriesVariant"
type input "TemporallyDynamicCategoriesVariants"
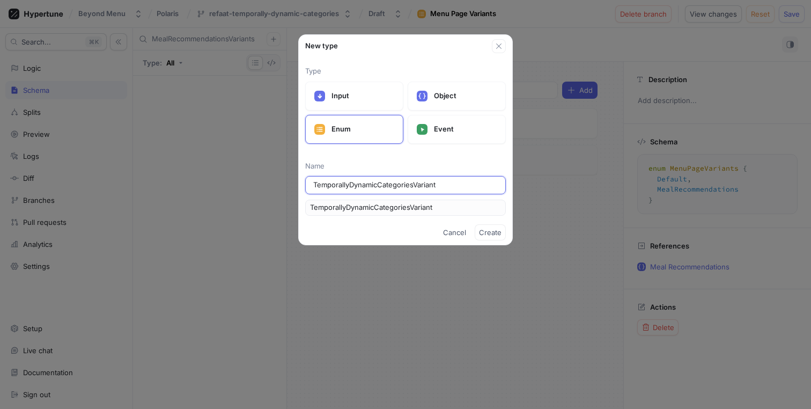
type input "TemporallyDynamicCategoriesVariants"
click at [492, 234] on span "Create" at bounding box center [490, 232] width 23 height 6
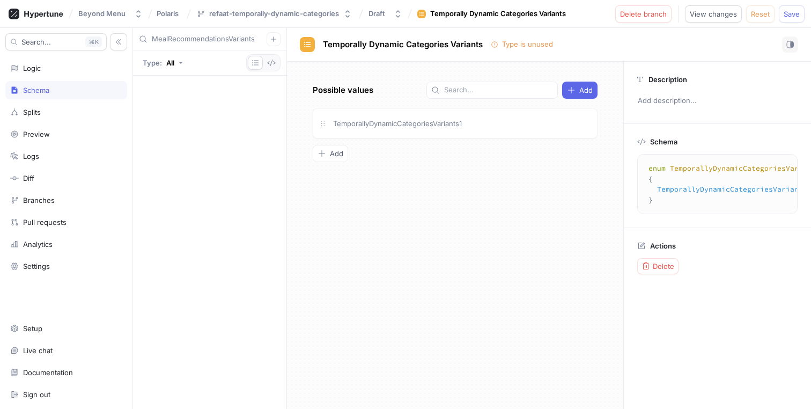
type textarea "enum TemporallyDynamicCategoriesVariants { TemporallyDynamicCategoriesVariants1…"
click at [405, 43] on span "Temporally Dynamic Categories Variants" at bounding box center [403, 44] width 160 height 9
click at [394, 127] on span "TemporallyDynamicCategoriesVariants1" at bounding box center [397, 123] width 129 height 9
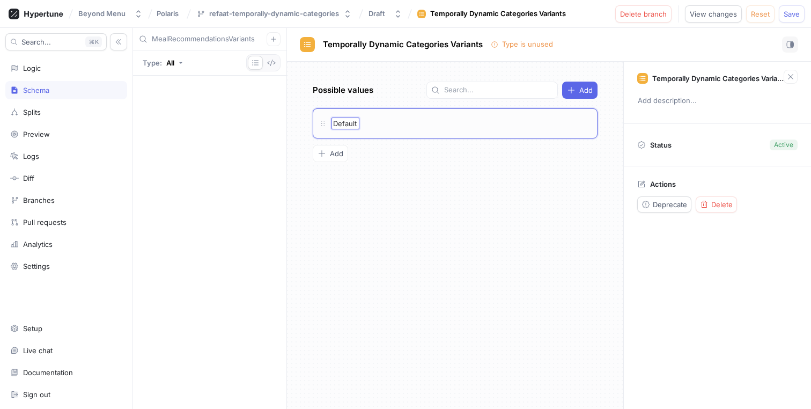
type input "Default"
click at [391, 181] on div "Possible values Add Default Default To pick up a draggable item, press the spac…" at bounding box center [455, 235] width 336 height 347
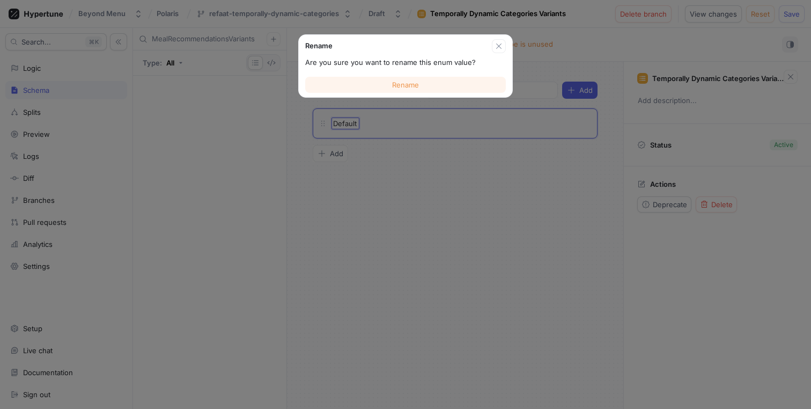
click at [424, 84] on button "Rename" at bounding box center [405, 85] width 201 height 16
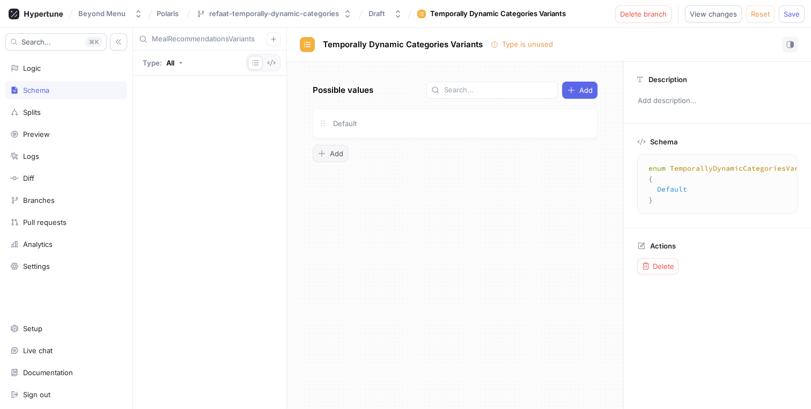
click at [332, 157] on span "Add" at bounding box center [336, 153] width 13 height 6
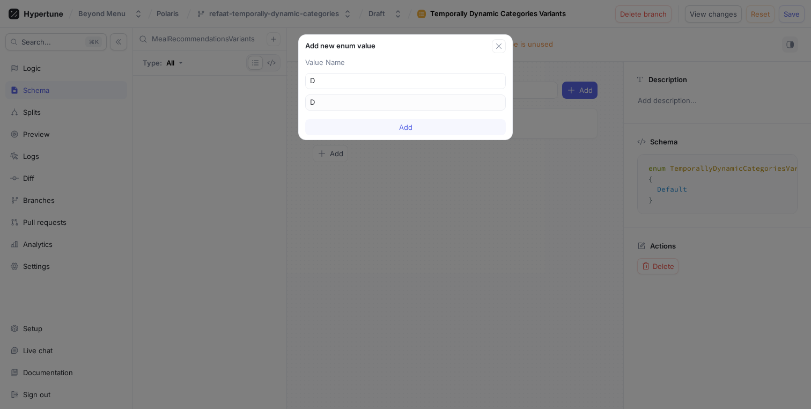
type input "Dy"
type input "Dyn"
type input "Dyna"
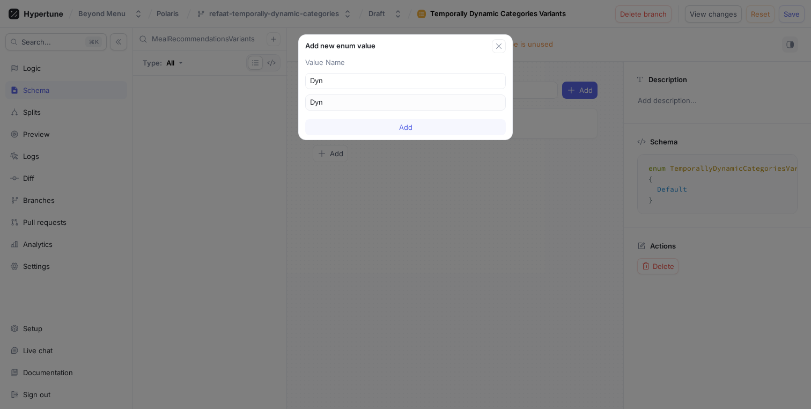
type input "Dyna"
type input "Dynam"
type input "Dynami"
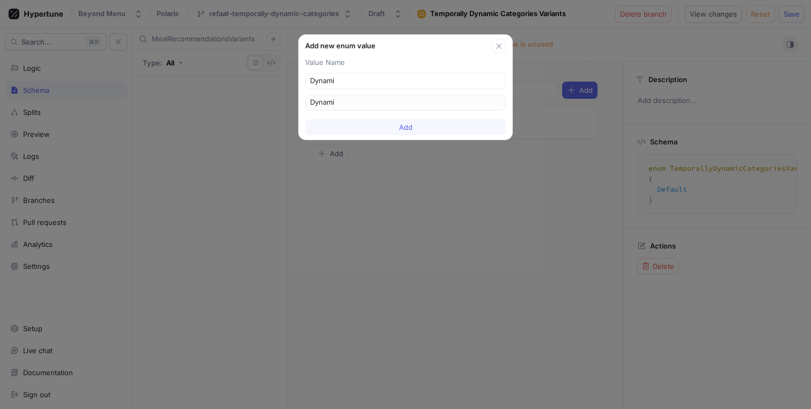
type input "Dynamic"
click at [384, 123] on button "Add" at bounding box center [405, 127] width 201 height 16
type textarea "enum TemporallyDynamicCategoriesVariants { Default, Dynamic }"
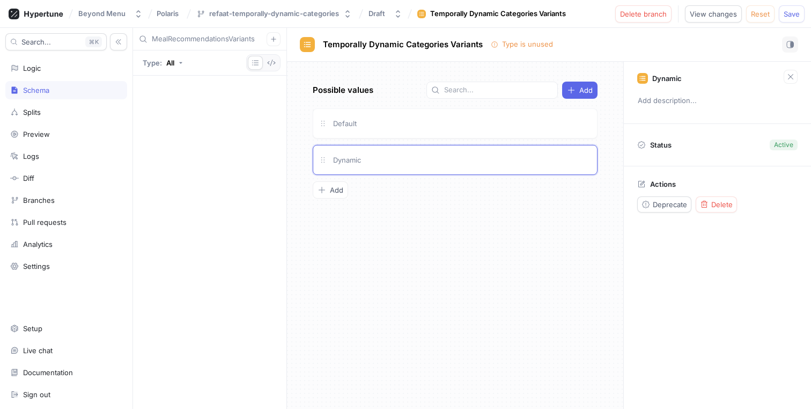
click at [392, 72] on div "Possible values Add Default Dynamic To pick up a draggable item, press the spac…" at bounding box center [455, 235] width 336 height 347
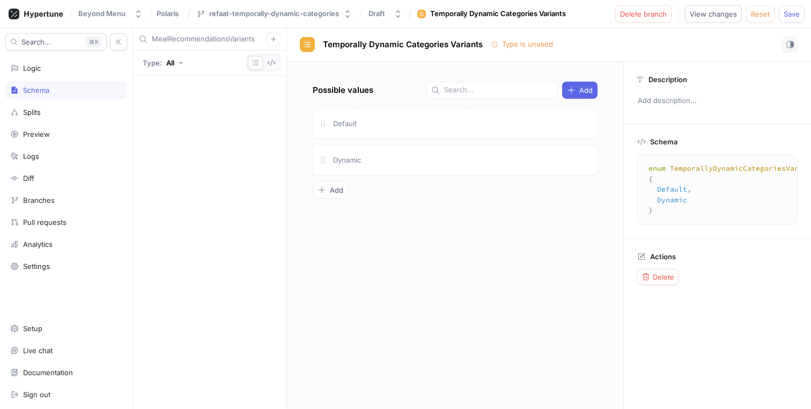
click at [252, 41] on input "MealRecommendationsVariants" at bounding box center [209, 39] width 115 height 11
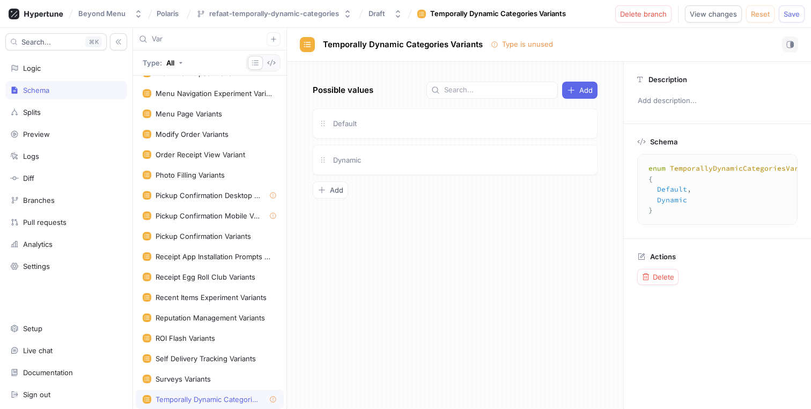
scroll to position [850, 0]
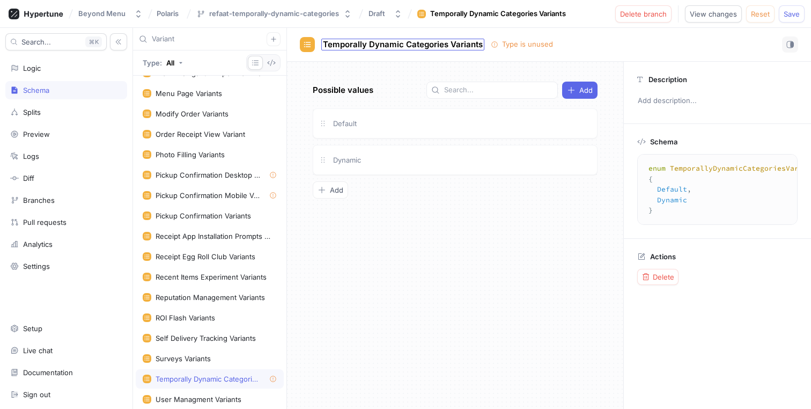
type input "Variant"
click at [408, 49] on div "Temporally Dynamic Categories Variants" at bounding box center [402, 45] width 163 height 12
click at [249, 277] on div "Recent Items Experiment Variants" at bounding box center [210, 276] width 111 height 9
type textarea "enum RecentItemsExperimentVariants { Default, RecentItems }"
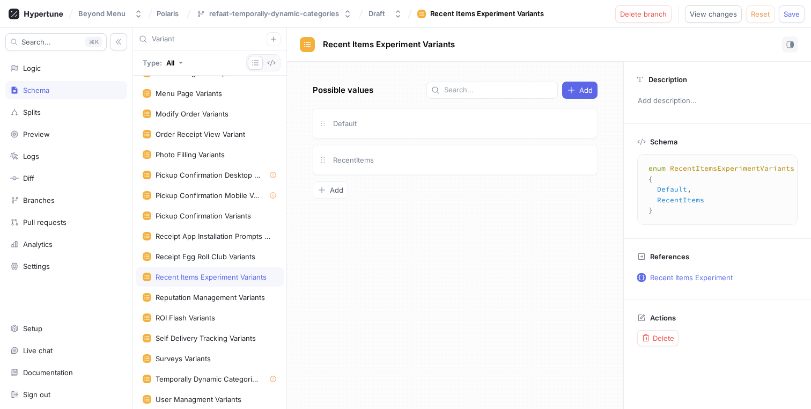
click at [221, 38] on input "Variant" at bounding box center [209, 39] width 115 height 11
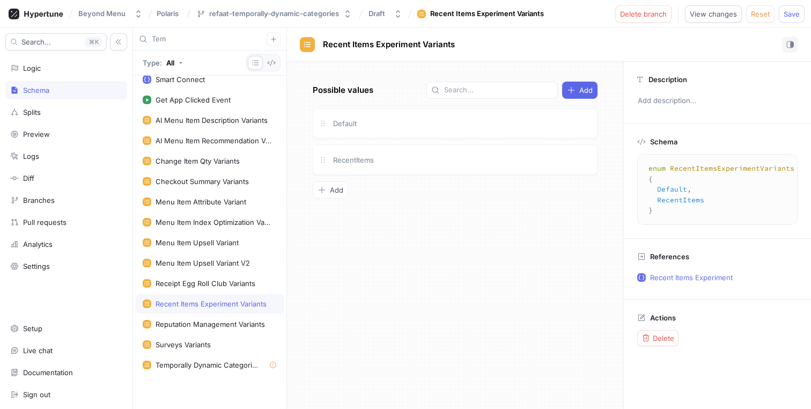
scroll to position [151, 0]
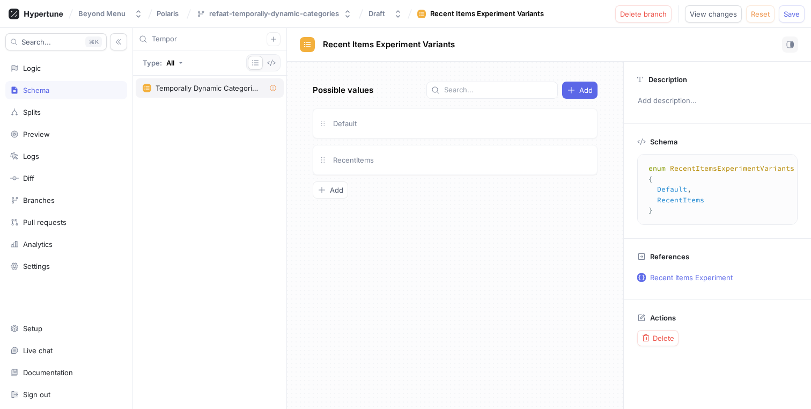
type input "Tempor"
click at [199, 87] on div "Temporally Dynamic Categories Variants" at bounding box center [207, 88] width 105 height 9
type textarea "enum TemporallyDynamicCategoriesVariants { Default, Dynamic }"
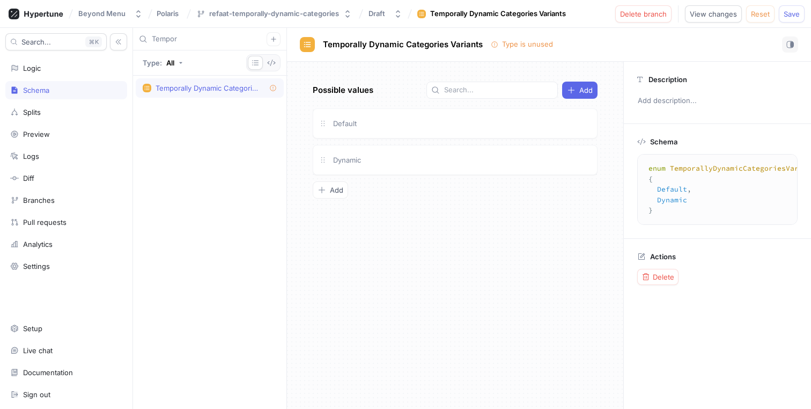
click at [217, 43] on input "Tempor" at bounding box center [209, 39] width 115 height 11
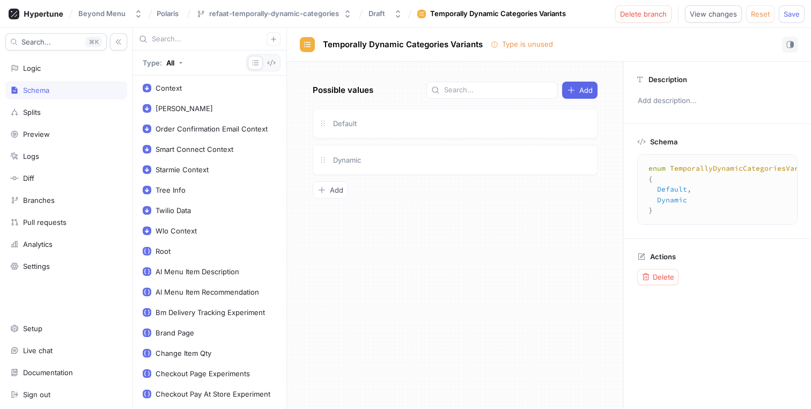
scroll to position [1523, 0]
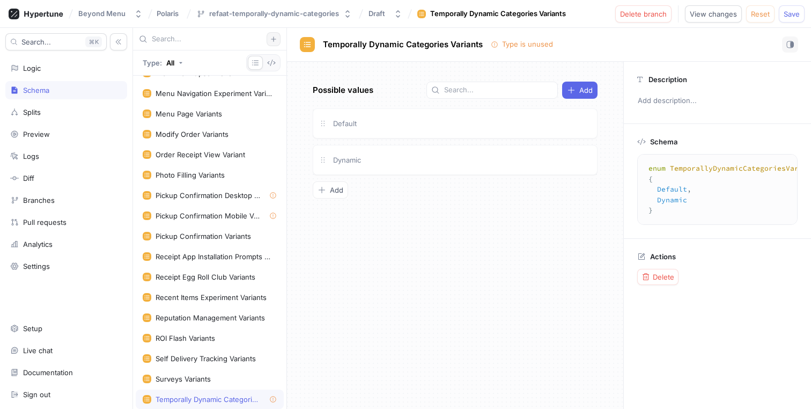
click at [275, 36] on icon "button" at bounding box center [273, 39] width 6 height 6
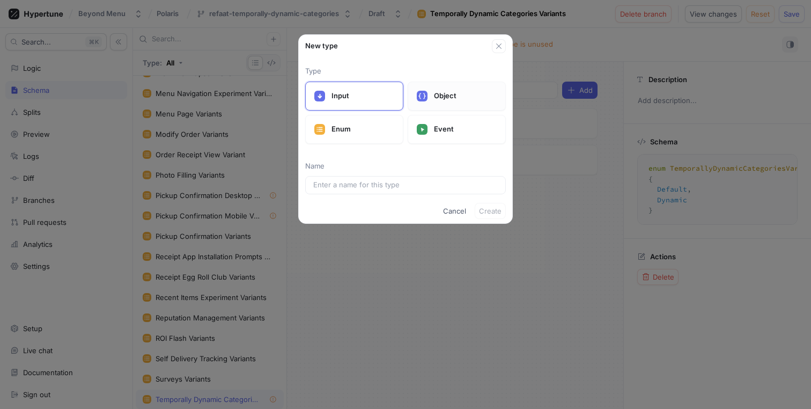
click at [434, 92] on p "Object" at bounding box center [465, 96] width 63 height 11
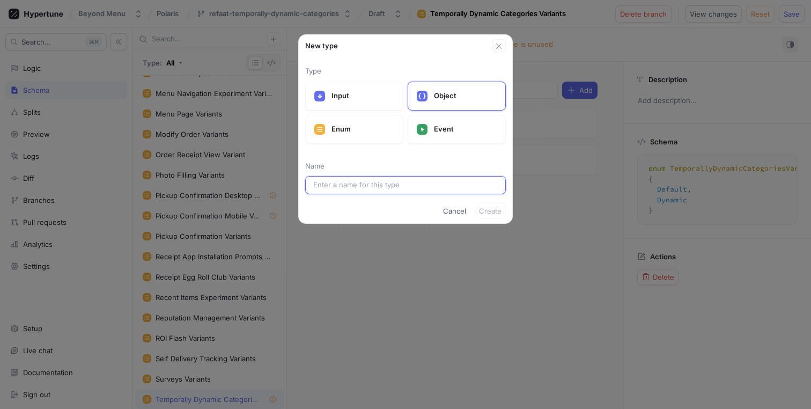
click at [369, 180] on input "text" at bounding box center [405, 185] width 184 height 11
paste input "TemporallyDynamicCategories"
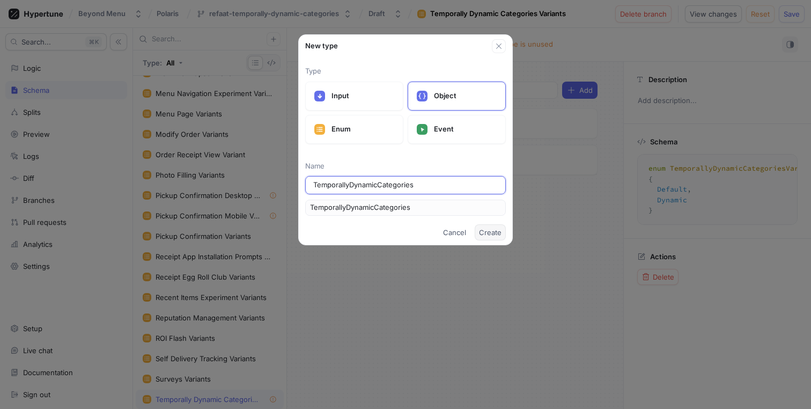
type input "TemporallyDynamicCategories"
click at [486, 235] on span "Create" at bounding box center [490, 232] width 23 height 6
type textarea "type TemporallyDynamicCategories"
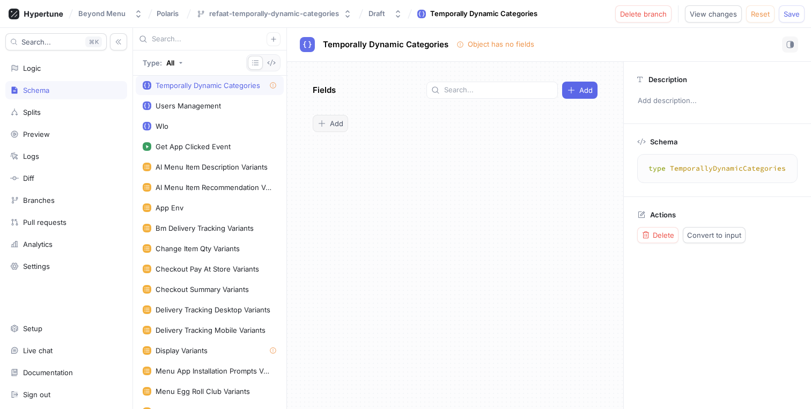
click at [335, 121] on span "Add" at bounding box center [336, 123] width 13 height 6
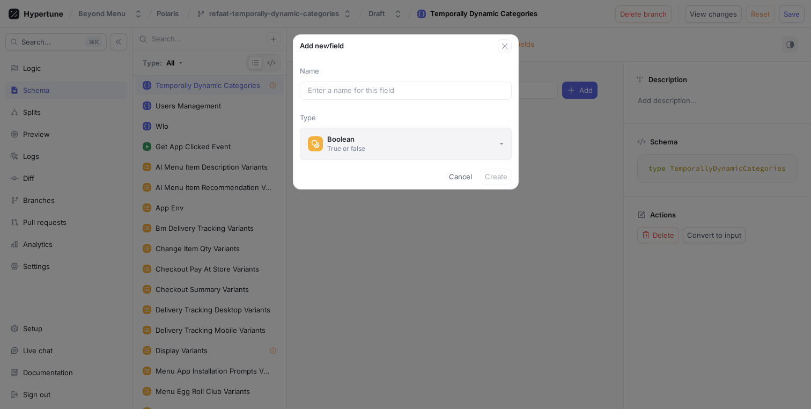
click at [414, 133] on button "Boolean True or false" at bounding box center [406, 144] width 212 height 32
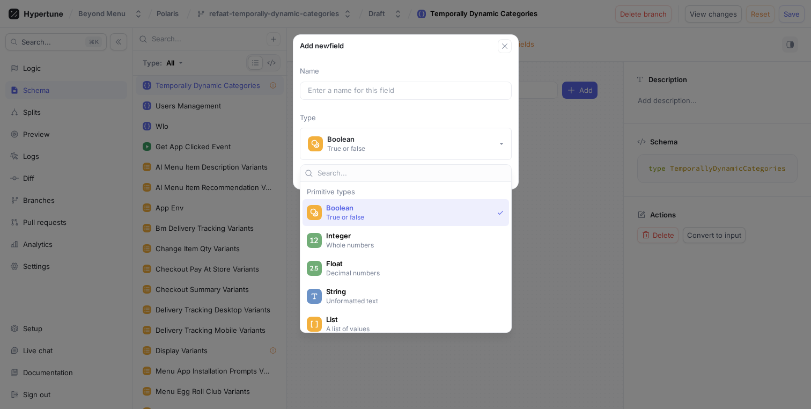
click at [460, 208] on span "Boolean" at bounding box center [409, 207] width 167 height 9
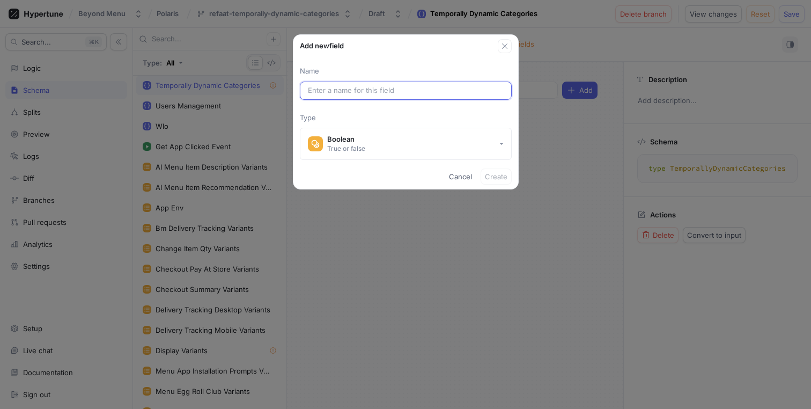
click at [419, 93] on input "text" at bounding box center [406, 90] width 196 height 11
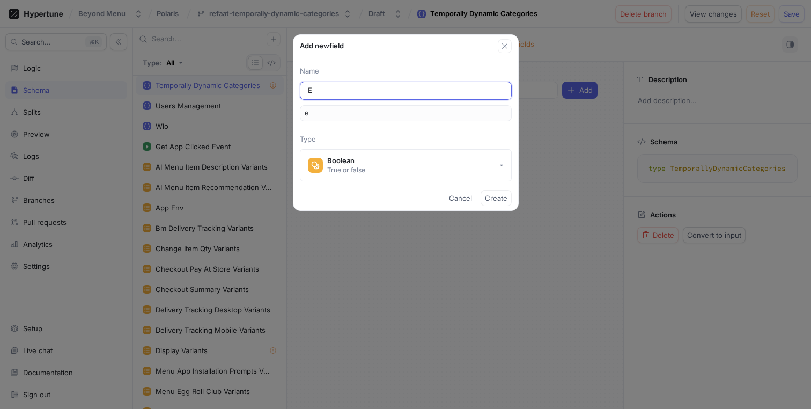
type input "En"
type input "en"
type input "Ena"
type input "ena"
type input "Enab"
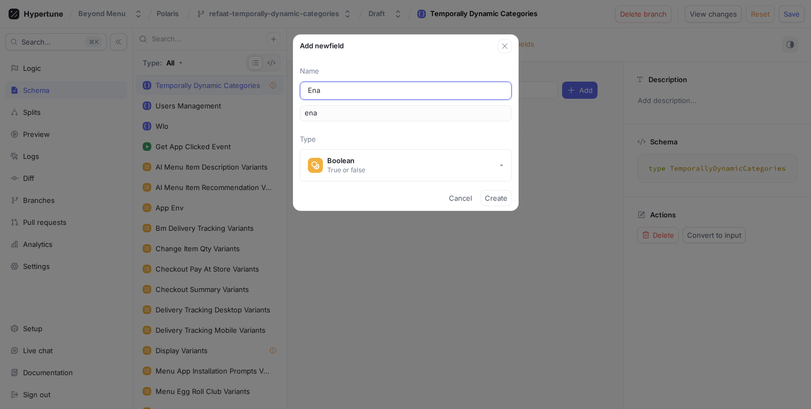
type input "enab"
type input "Enabl"
type input "enabl"
type input "Enable"
type input "enable"
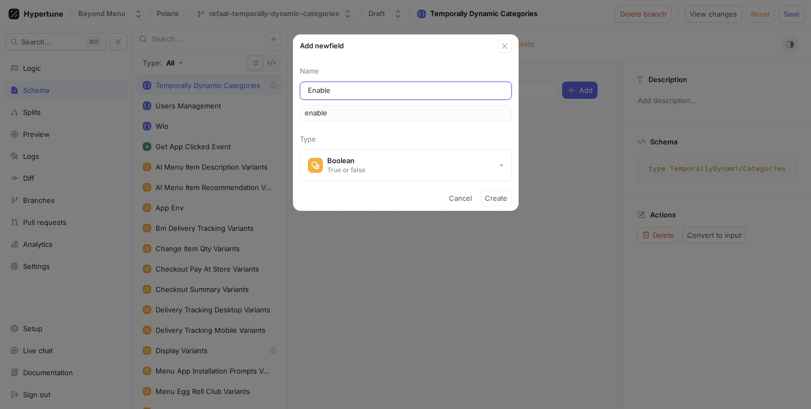
type input "Enablef"
type input "enablef"
type input "Enable"
type input "enable"
type input "Enabled"
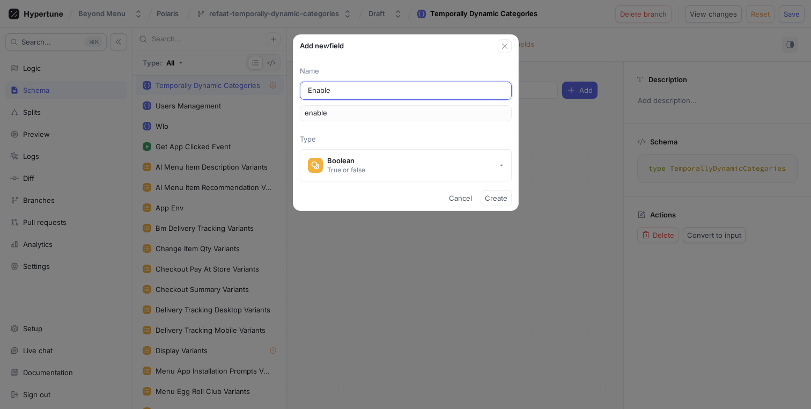
type input "enabled"
type input "Enabled"
click at [492, 195] on span "Create" at bounding box center [496, 198] width 23 height 6
type textarea "type TemporallyDynamicCategories { enabled: Boolean! }"
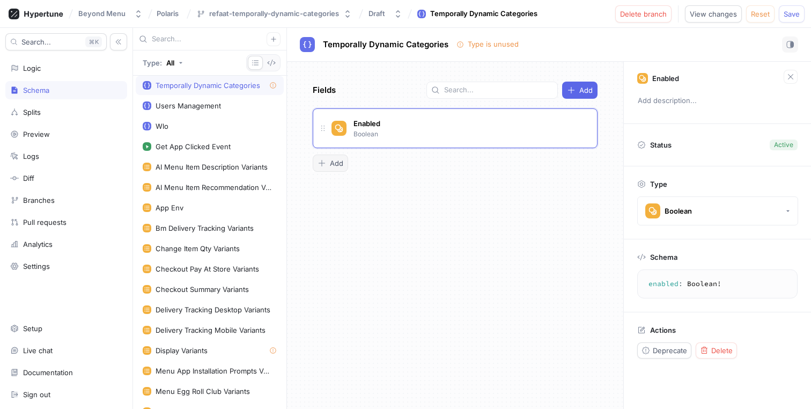
click at [330, 166] on span "Add" at bounding box center [336, 163] width 13 height 6
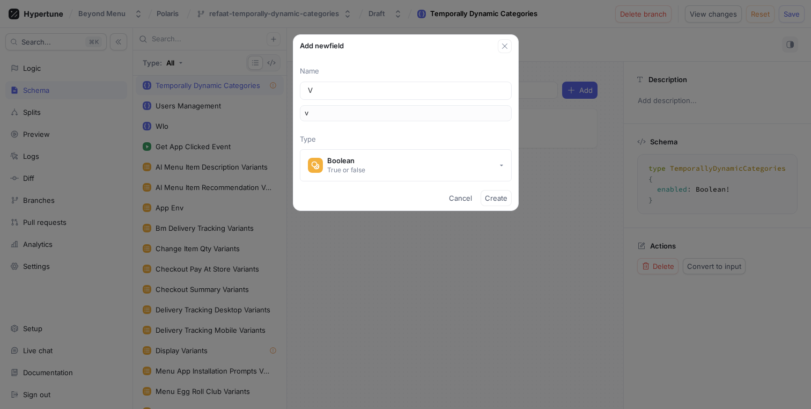
type input "Va"
type input "va"
type input "Var"
type input "var"
type input "Vari"
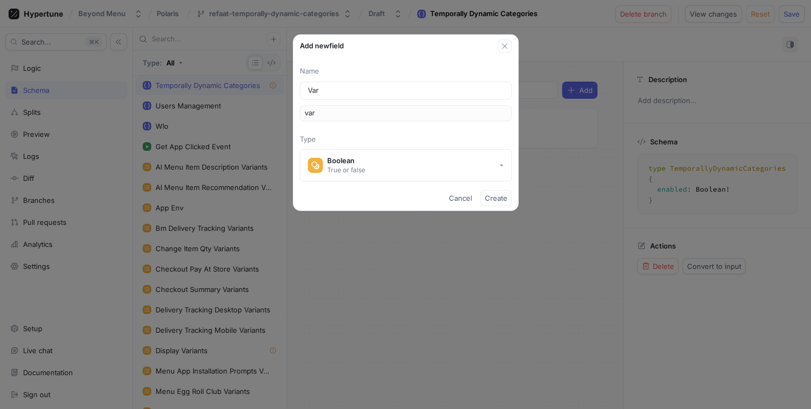
type input "vari"
type input "Varia"
type input "varia"
type input "Varian"
type input "varian"
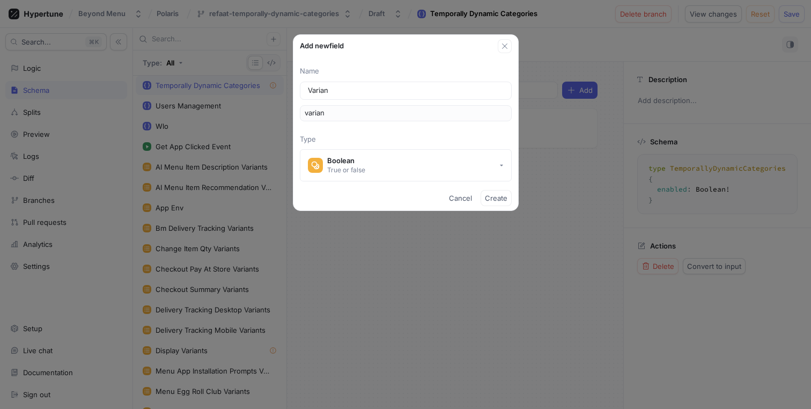
type input "Variant"
type input "variant"
click at [434, 173] on button "Boolean True or false" at bounding box center [406, 165] width 212 height 32
type input "Variant"
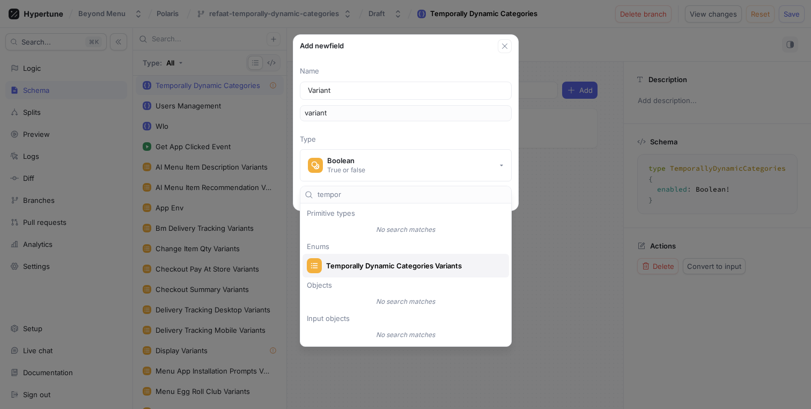
type input "tempor"
click at [390, 268] on span "Temporally Dynamic Categories Variants" at bounding box center [412, 265] width 173 height 9
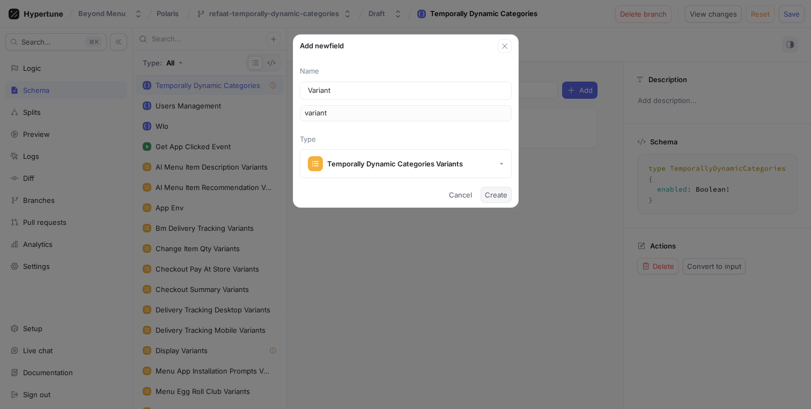
click at [501, 197] on span "Create" at bounding box center [496, 194] width 23 height 6
type textarea "type TemporallyDynamicCategories { enabled: Boolean! variant: TemporallyDynamic…"
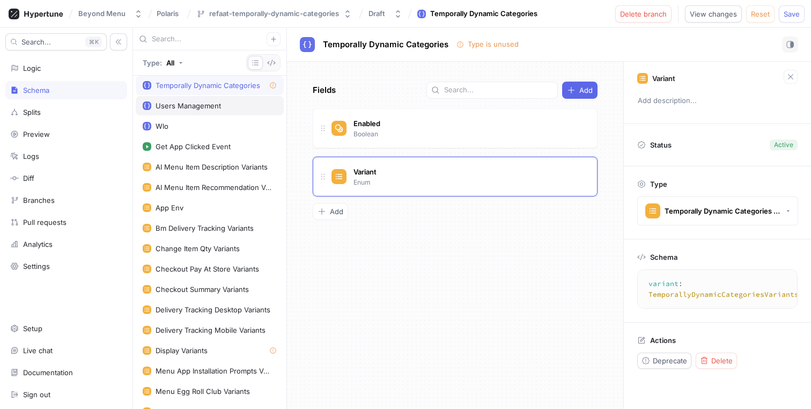
click at [229, 105] on div "Users Management" at bounding box center [210, 105] width 134 height 9
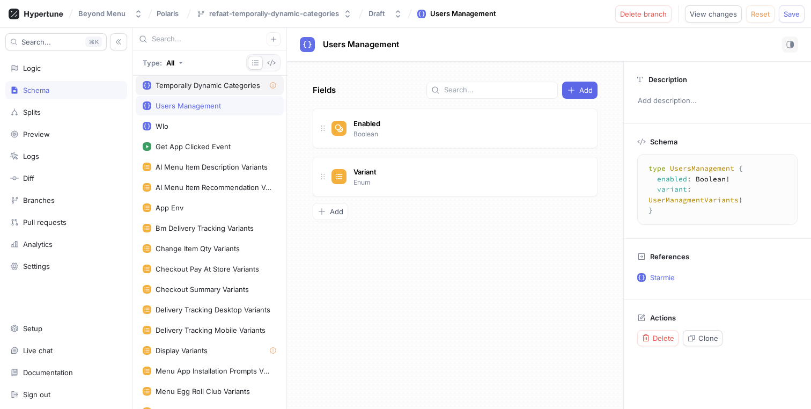
click at [192, 81] on div "Temporally Dynamic Categories" at bounding box center [207, 85] width 105 height 9
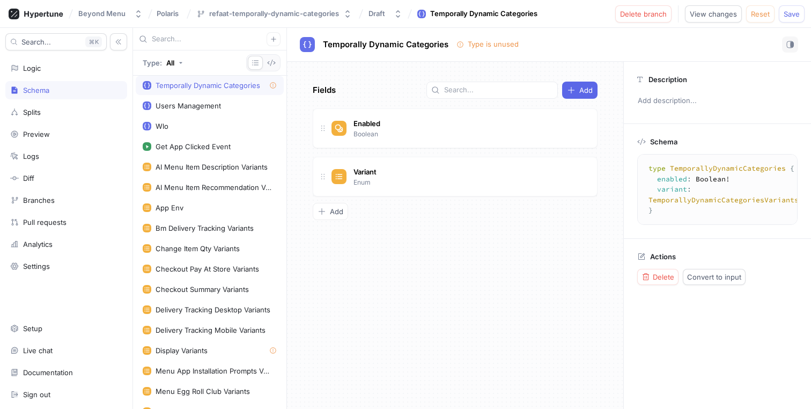
type textarea "type TemporallyDynamicCategories { enabled: Boolean! variant: TemporallyDynamic…"
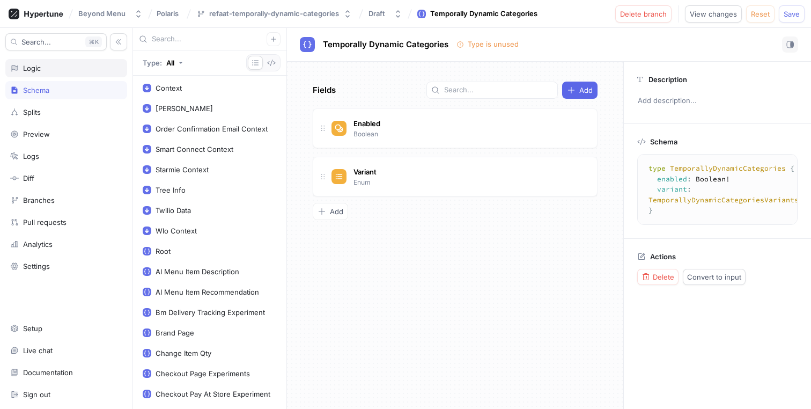
click at [56, 76] on div "Logic" at bounding box center [66, 68] width 122 height 18
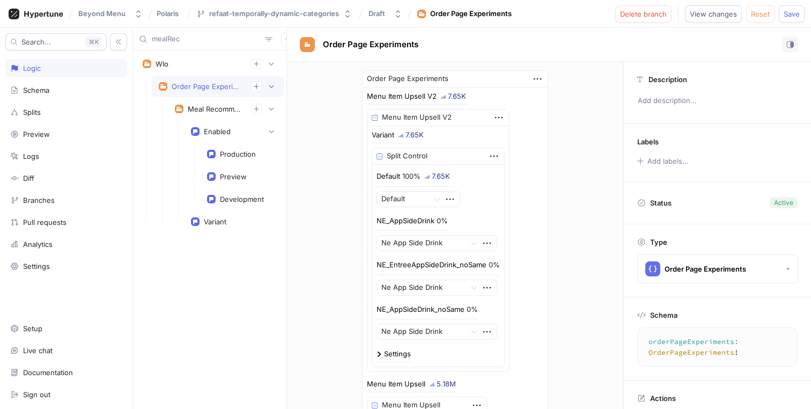
click at [195, 33] on div "mealRec" at bounding box center [209, 39] width 153 height 23
click at [194, 37] on input "mealRec" at bounding box center [206, 39] width 109 height 11
click at [257, 86] on icon "button" at bounding box center [256, 86] width 6 height 6
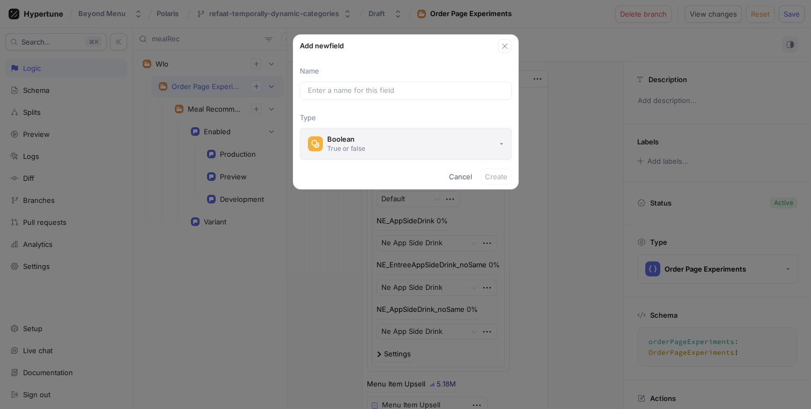
click at [380, 131] on button "Boolean True or false" at bounding box center [406, 144] width 212 height 32
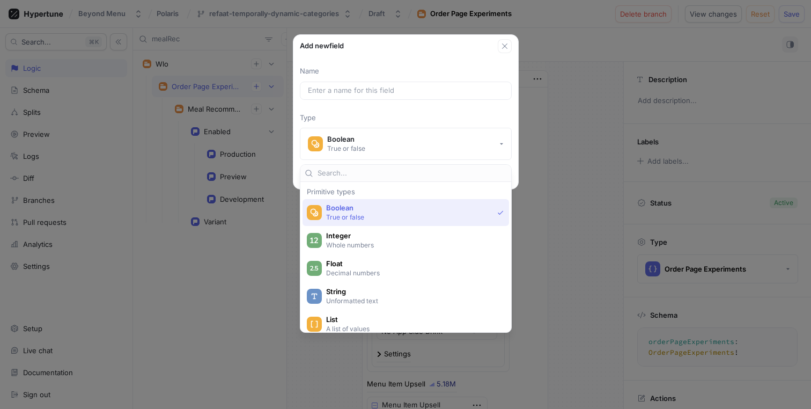
click at [402, 176] on input "text" at bounding box center [411, 173] width 189 height 11
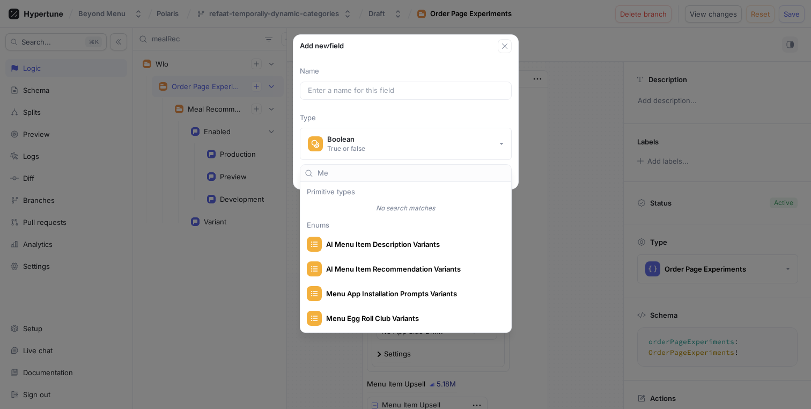
type input "Mea"
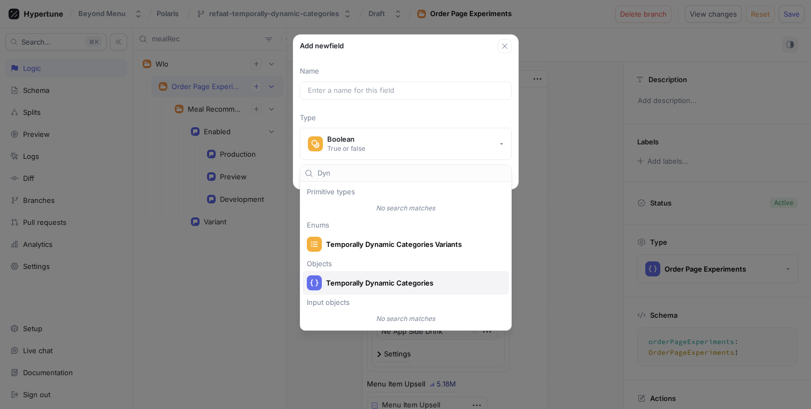
type input "Dyn"
click at [402, 277] on div "Temporally Dynamic Categories" at bounding box center [403, 282] width 192 height 15
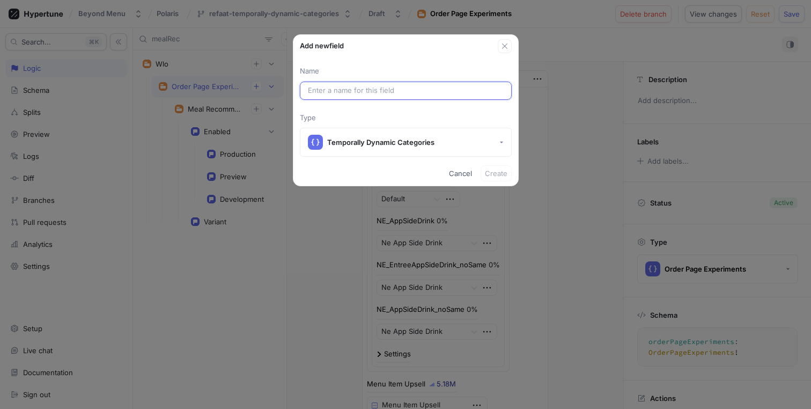
click at [388, 90] on input "text" at bounding box center [406, 90] width 196 height 11
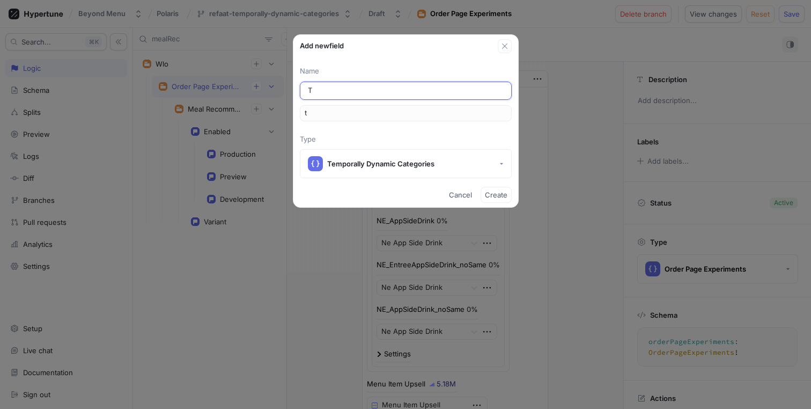
type input "Te"
type input "te"
type input "Tem"
type input "tem"
type input "Temp"
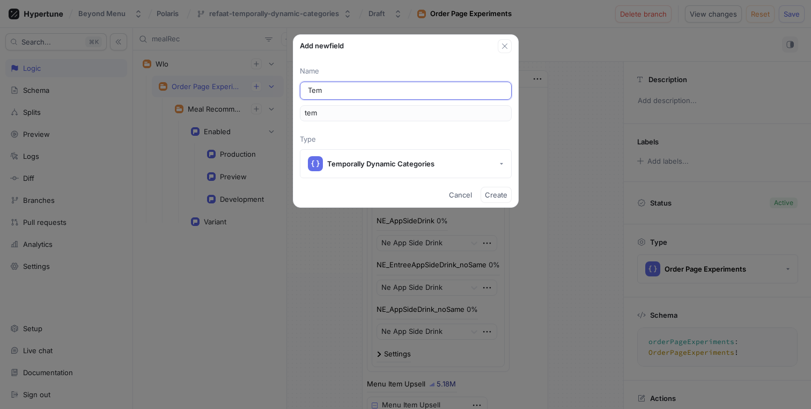
type input "temp"
type input "Tempo"
type input "tempo"
type input "Tempor"
type input "tempor"
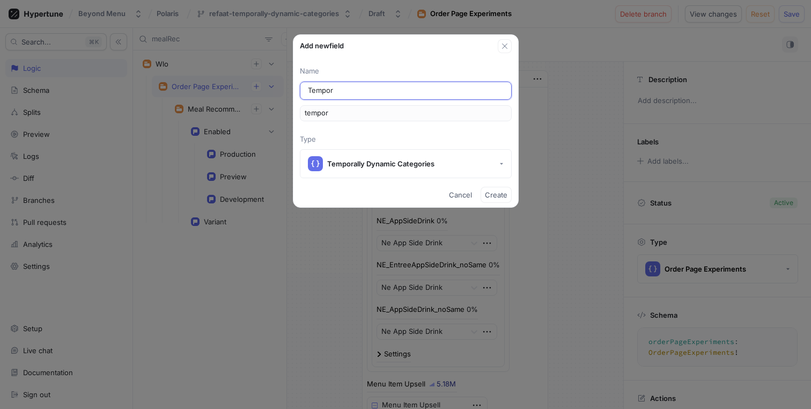
type input "Temporr"
type input "temporr"
type input "Temporra"
type input "temporra"
type input "Temporral"
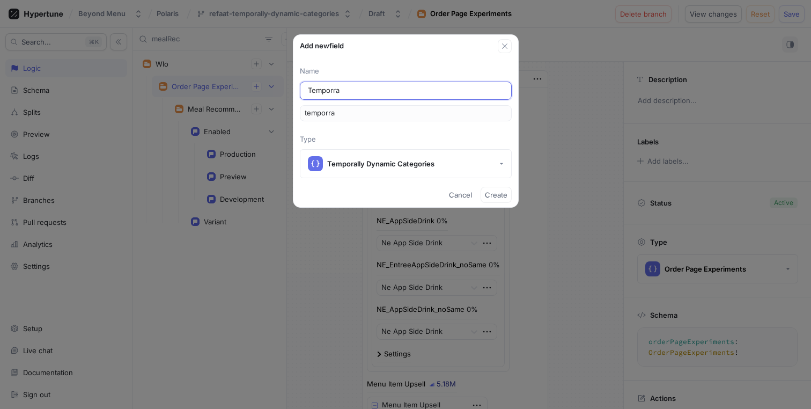
type input "temporral"
type input "Temporraly"
type input "temporraly"
type input "Temporral"
type input "temporral"
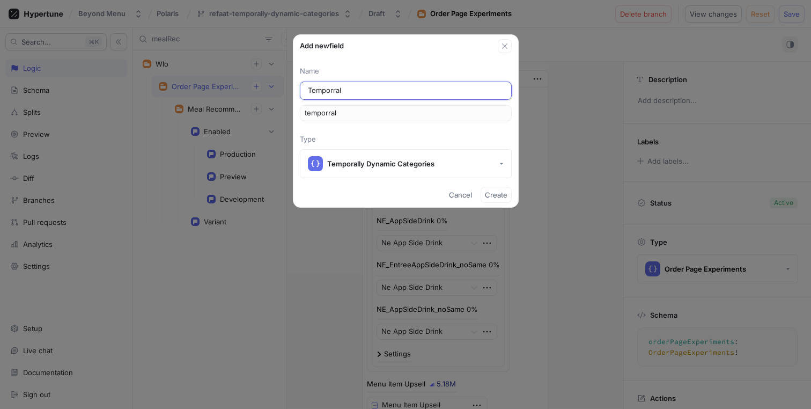
type input "Temporra"
type input "temporra"
type input "Temporr"
type input "temporr"
type input "Tempor"
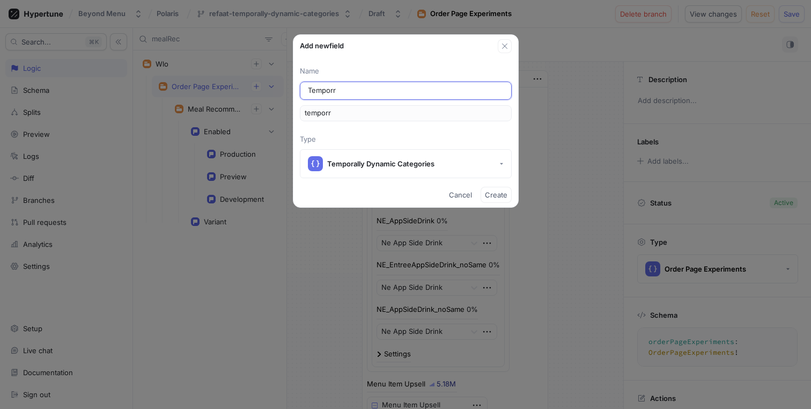
type input "tempor"
type input "Tempora"
type input "tempora"
type input "Temporal"
type input "temporal"
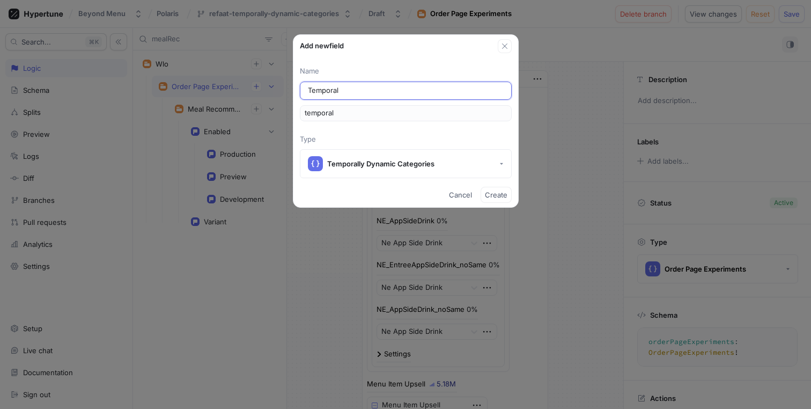
type input "Temporall"
type input "temporall"
type input "Temporally"
type input "temporally"
type input "Temporally D"
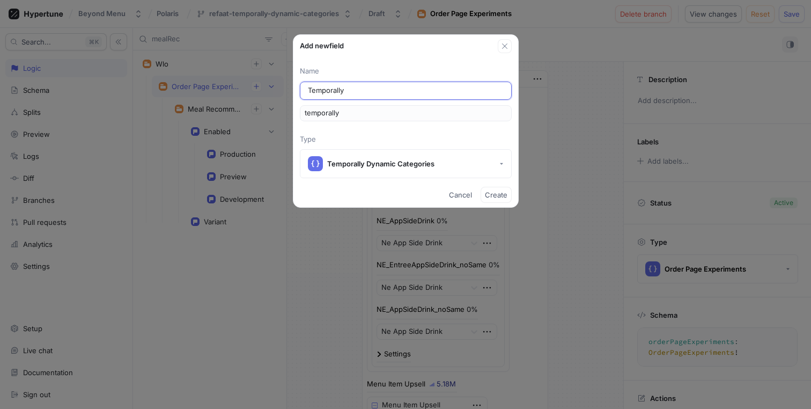
type input "temporallyD"
type input "Temporally Dy"
type input "temporallyDy"
type input "Temporally Dyn"
type input "temporallyDyn"
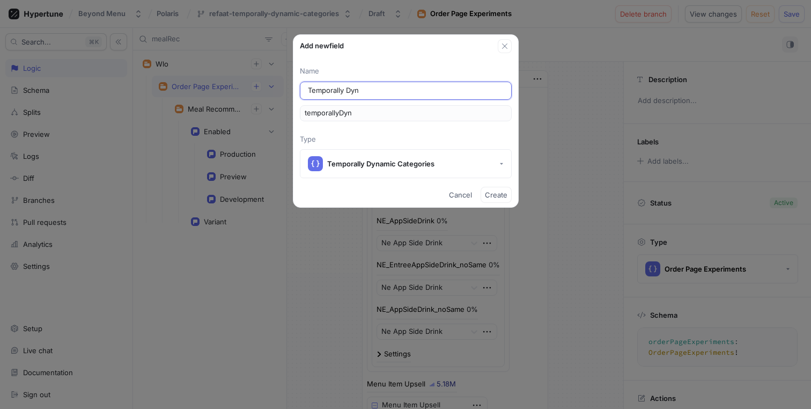
type input "Temporally Dyna"
type input "temporallyDyna"
type input "Temporally Dynam"
type input "temporallyDynam"
type input "Temporally Dynami"
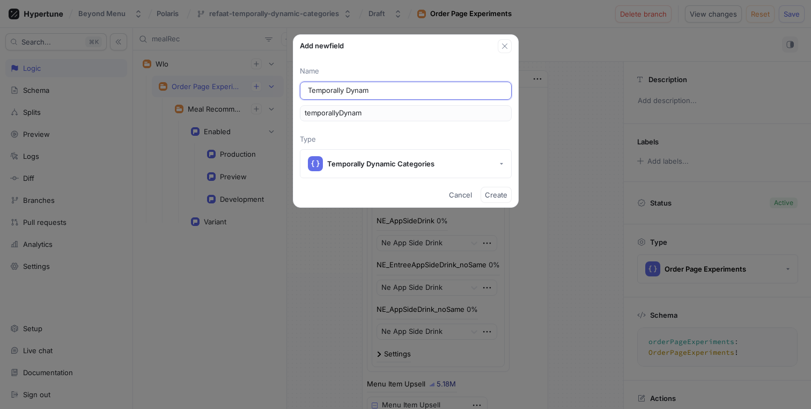
type input "temporallyDynami"
type input "Temporally Dynamic"
type input "temporallyDynamic"
type input "Temporally Dynamic C"
type input "temporallyDynamicC"
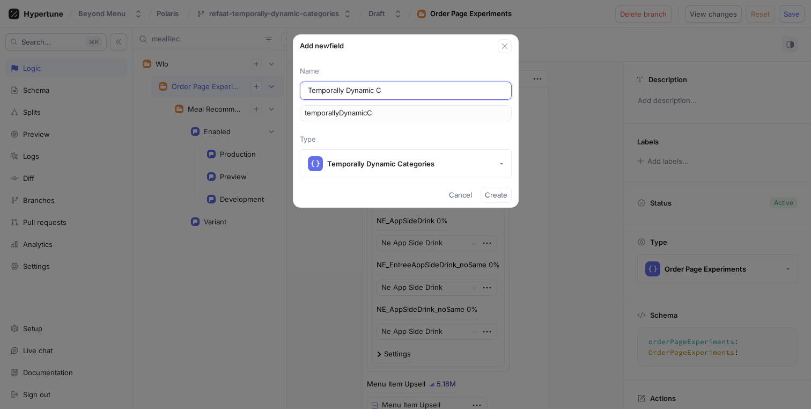
type input "Temporally Dynamic Ca"
type input "temporallyDynamicCa"
type input "Temporally Dynamic Cat"
type input "temporallyDynamicCat"
type input "Temporally Dynamic Cate"
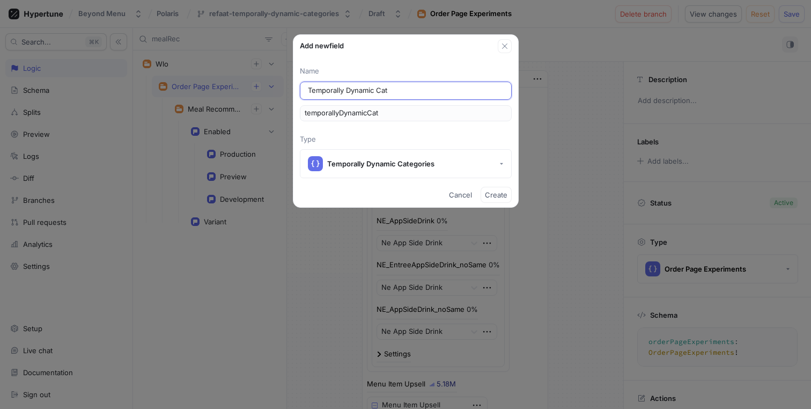
type input "temporallyDynamicCate"
type input "Temporally Dynamic Categ"
type input "temporallyDynamicCateg"
type input "Temporally Dynamic Catego"
type input "temporallyDynamicCatego"
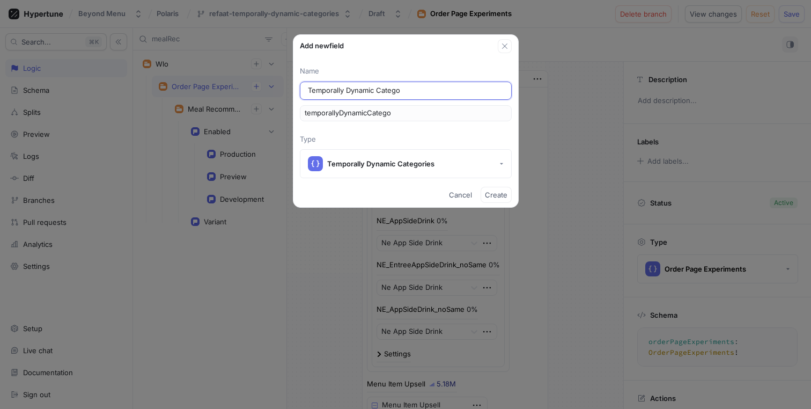
type input "Temporally Dynamic Categor"
type input "temporallyDynamicCategor"
type input "Temporally Dynamic Categori"
type input "temporallyDynamicCategori"
type input "Temporally Dynamic Categorie"
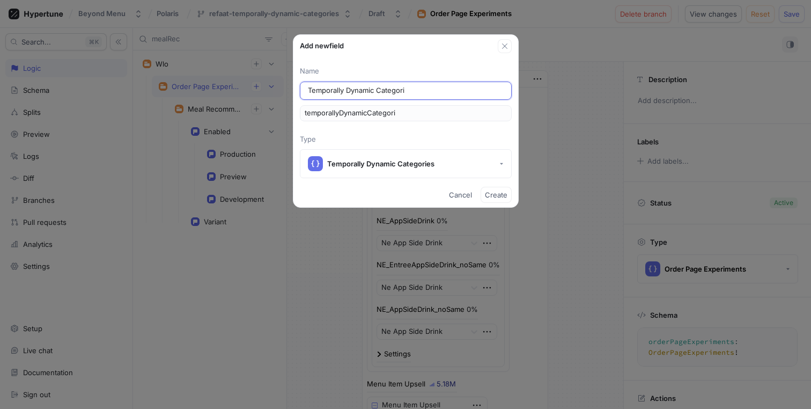
type input "temporallyDynamicCategorie"
type input "Temporally Dynamic Categories"
type input "temporallyDynamicCategories"
type input "Temporally Dynamic Categories"
click at [501, 193] on span "Create" at bounding box center [496, 194] width 23 height 6
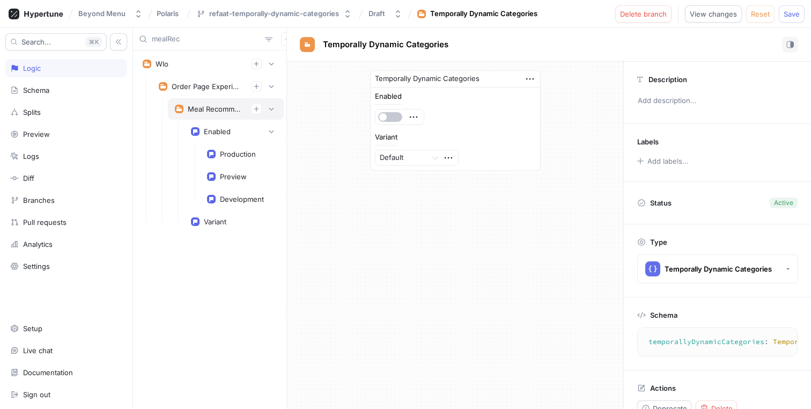
click at [221, 114] on div "Meal Recommendations" at bounding box center [226, 108] width 116 height 21
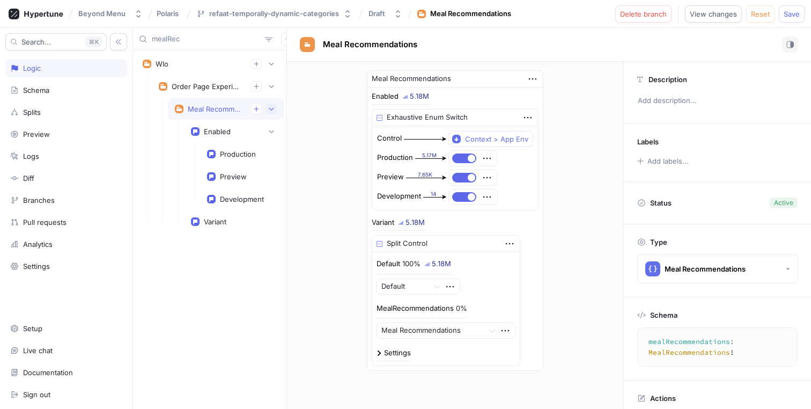
click at [271, 108] on icon "button" at bounding box center [271, 109] width 6 height 6
click at [190, 38] on input "mealRec" at bounding box center [206, 39] width 109 height 11
type input "Tempor"
click at [198, 107] on div "Temporally Dynamic Categories" at bounding box center [215, 109] width 55 height 9
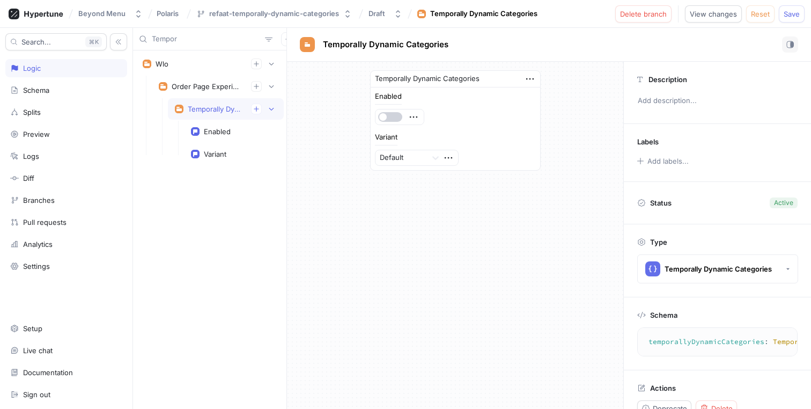
click at [396, 116] on button "button" at bounding box center [390, 117] width 24 height 10
click at [412, 116] on icon "button" at bounding box center [414, 117] width 12 height 12
click at [432, 135] on p "Delete" at bounding box center [434, 136] width 21 height 11
click at [434, 117] on div "Select expression..." at bounding box center [412, 117] width 66 height 9
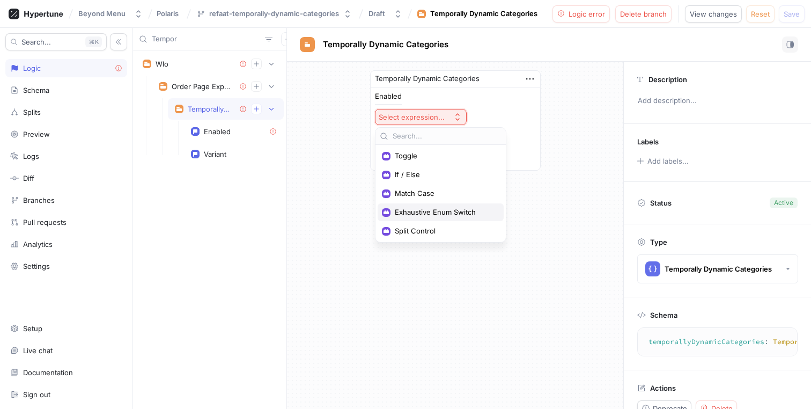
click at [436, 218] on div "Exhaustive Enum Switch" at bounding box center [440, 212] width 126 height 18
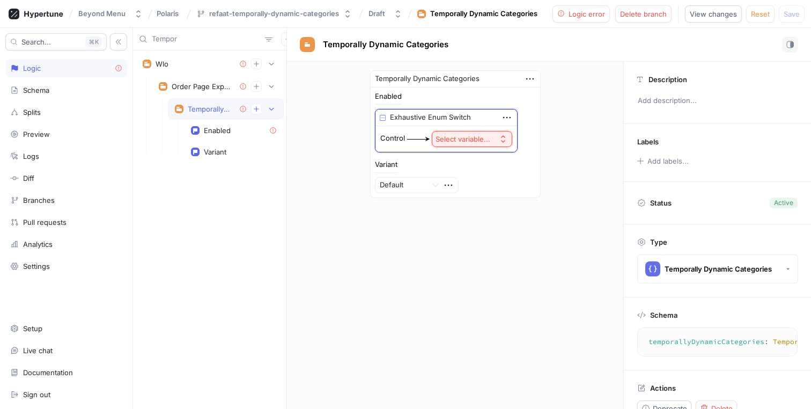
click at [463, 141] on div "Select variable..." at bounding box center [462, 139] width 55 height 9
click at [475, 180] on span "Context > App Env" at bounding box center [501, 177] width 99 height 9
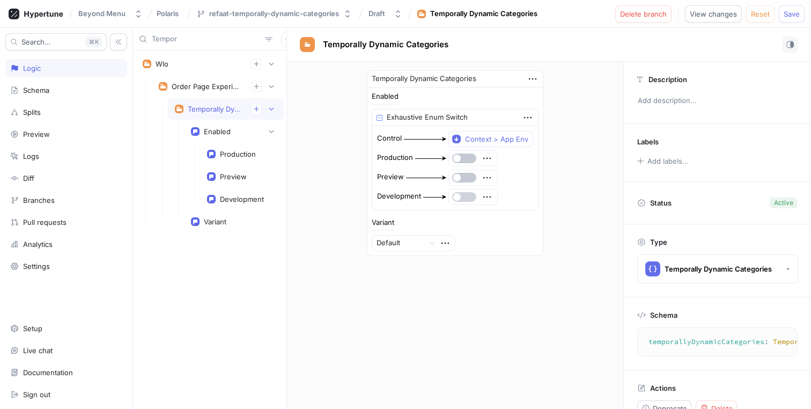
click at [475, 200] on button "button" at bounding box center [464, 197] width 24 height 10
click at [442, 242] on icon "button" at bounding box center [445, 243] width 8 height 2
click at [453, 257] on div "Delete" at bounding box center [487, 263] width 91 height 18
click at [440, 242] on div "Select expression..." at bounding box center [408, 243] width 66 height 9
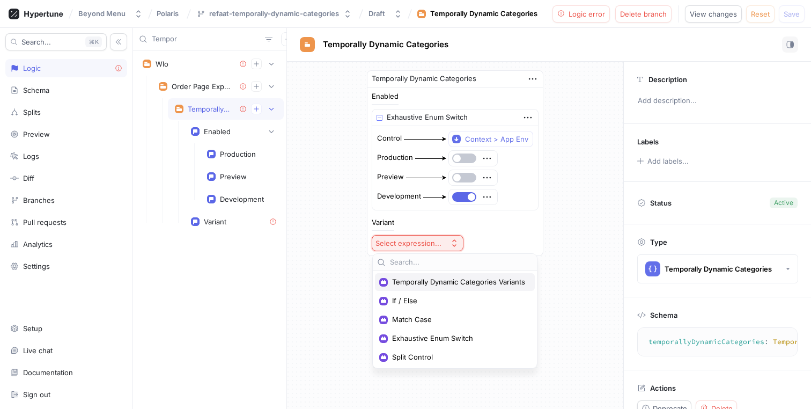
click at [442, 284] on span "Temporally Dynamic Categories Variants" at bounding box center [458, 281] width 133 height 9
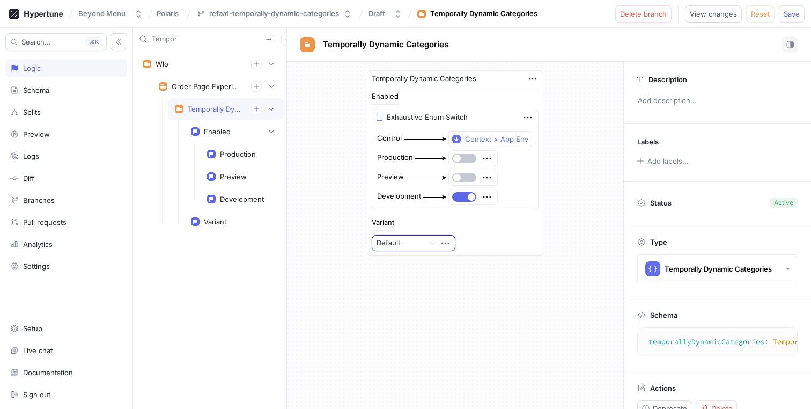
click at [449, 247] on icon "button" at bounding box center [445, 243] width 12 height 12
click at [456, 262] on p "Delete" at bounding box center [466, 262] width 21 height 11
click at [446, 242] on button "Select expression..." at bounding box center [418, 243] width 92 height 16
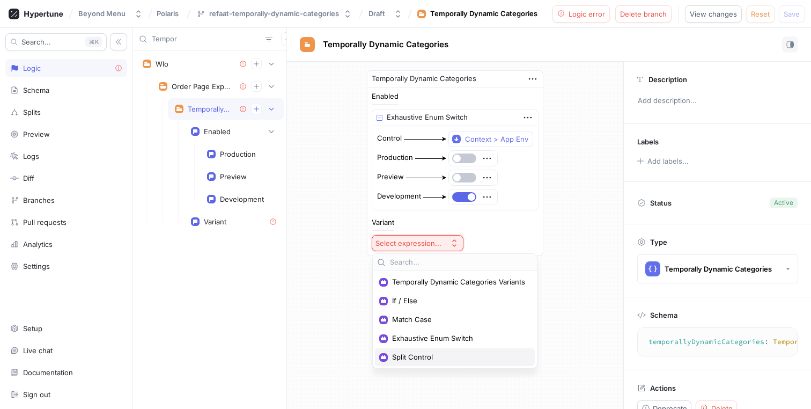
click at [430, 352] on div "Split Control" at bounding box center [455, 357] width 160 height 18
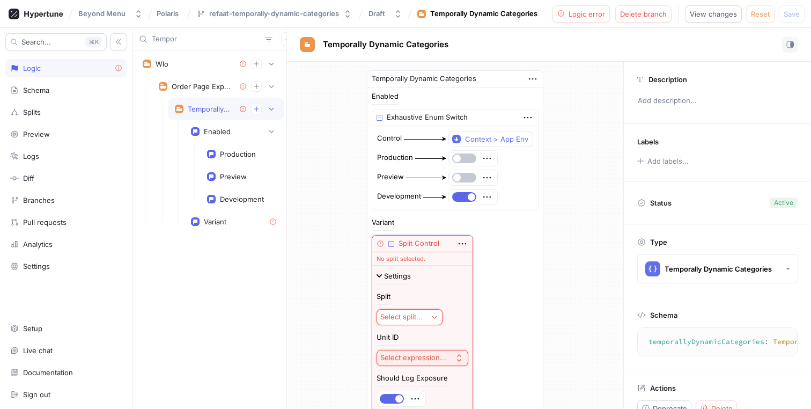
click at [425, 315] on button "Select split..." at bounding box center [409, 317] width 66 height 16
type input "Dy"
click at [455, 352] on span "TemporallyDynamicCategories" at bounding box center [443, 355] width 100 height 9
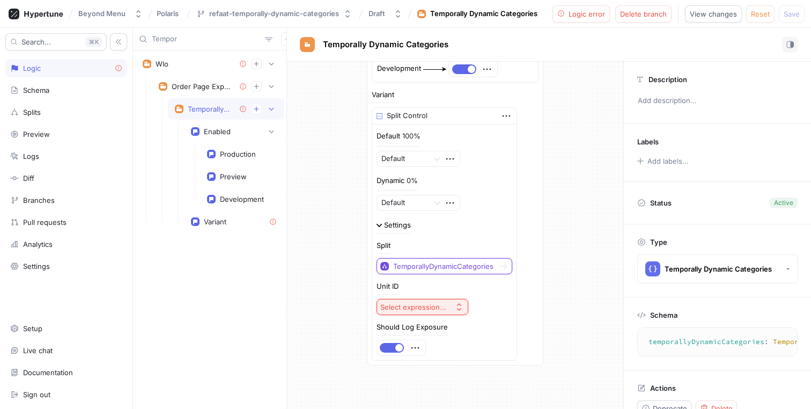
scroll to position [138, 0]
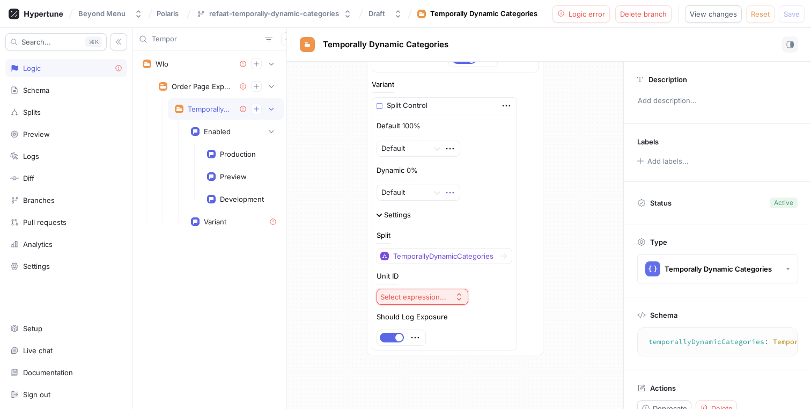
click at [444, 192] on icon "button" at bounding box center [450, 193] width 12 height 12
click at [420, 191] on div "Default" at bounding box center [418, 192] width 84 height 16
click at [427, 191] on div at bounding box center [436, 192] width 19 height 19
click at [418, 229] on div "Dynamic" at bounding box center [418, 231] width 83 height 17
click at [584, 160] on div "Temporally Dynamic Categories Enabled Exhaustive Enum Switch Control Context > …" at bounding box center [455, 144] width 336 height 440
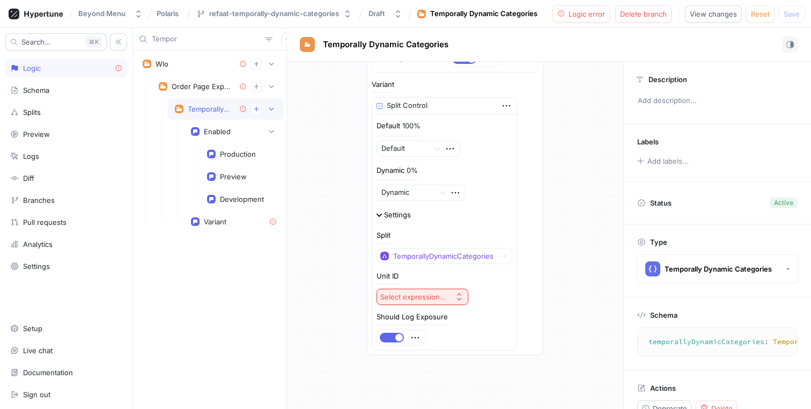
click at [442, 295] on div "Select expression..." at bounding box center [415, 296] width 70 height 9
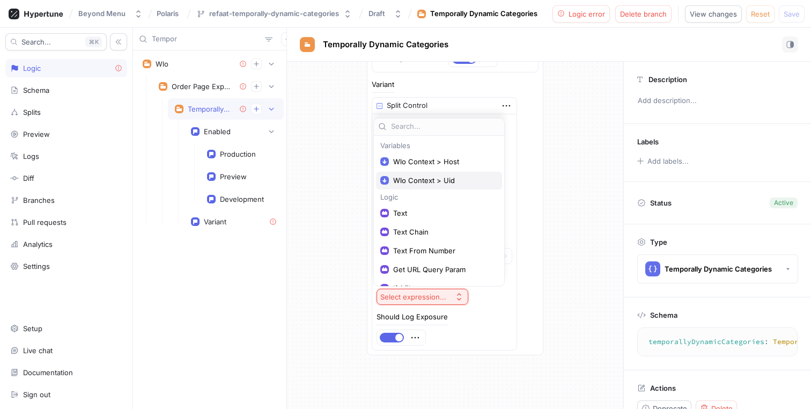
click at [456, 176] on span "Wlo Context > Uid" at bounding box center [442, 180] width 99 height 9
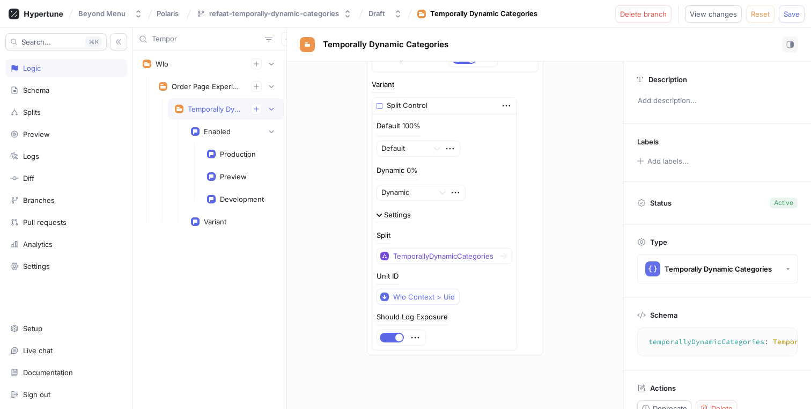
click at [595, 131] on div "Temporally Dynamic Categories Enabled Exhaustive Enum Switch Control Context > …" at bounding box center [455, 144] width 336 height 440
click at [791, 12] on span "Save" at bounding box center [791, 14] width 16 height 6
click at [194, 42] on input "Tempor" at bounding box center [206, 39] width 109 height 11
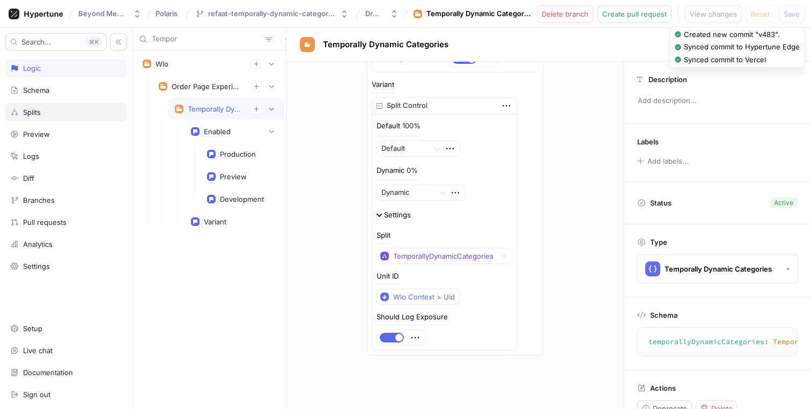
click at [52, 110] on div "Splits" at bounding box center [66, 112] width 112 height 9
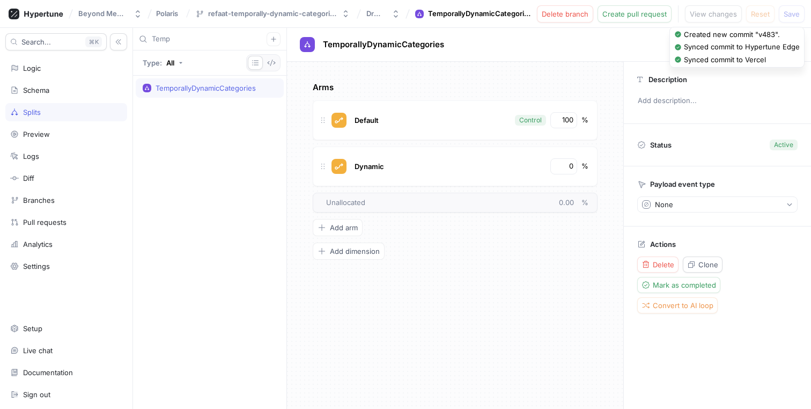
click at [188, 39] on input "Temp" at bounding box center [209, 39] width 115 height 11
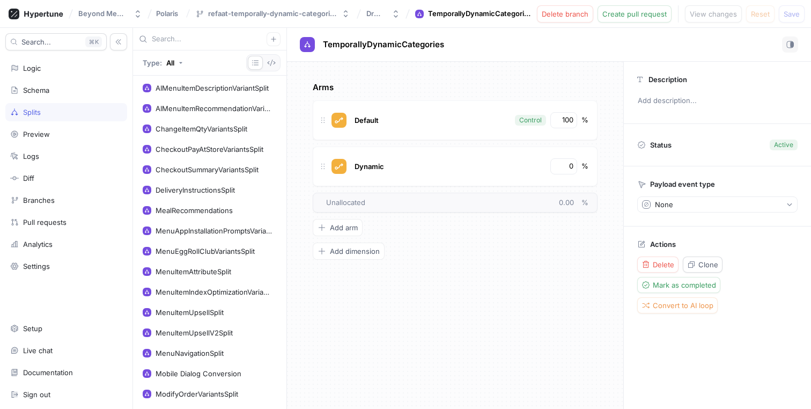
scroll to position [355, 0]
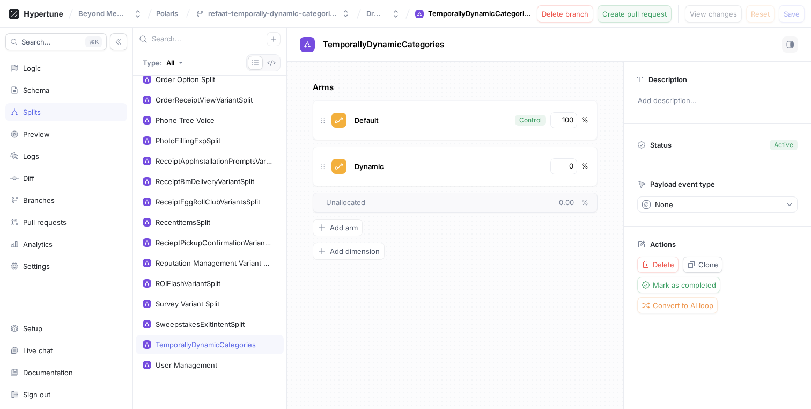
click at [625, 13] on span "Create pull request" at bounding box center [634, 14] width 64 height 6
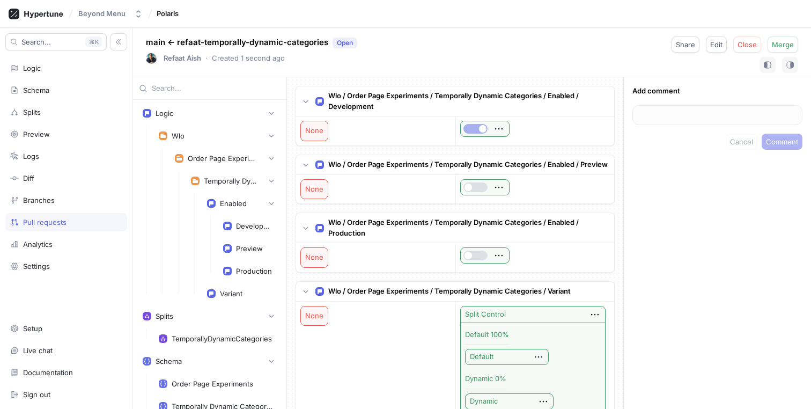
click at [76, 220] on div "Pull requests" at bounding box center [66, 222] width 112 height 9
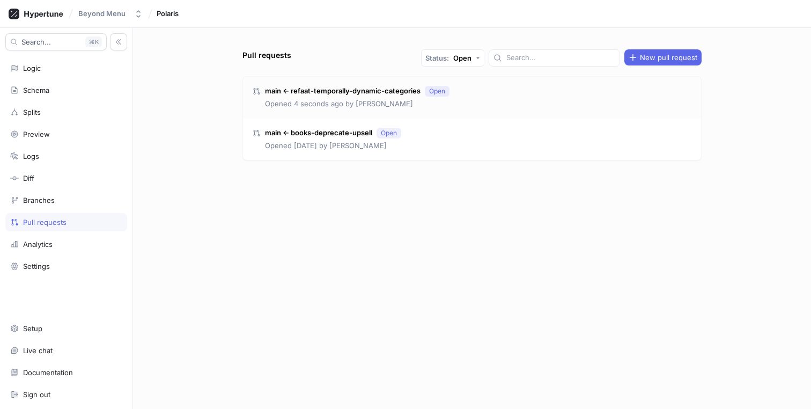
click at [477, 96] on div "main ← refaat-temporally-dynamic-categories Open Opened 4 seconds ago by Refaat…" at bounding box center [472, 98] width 458 height 42
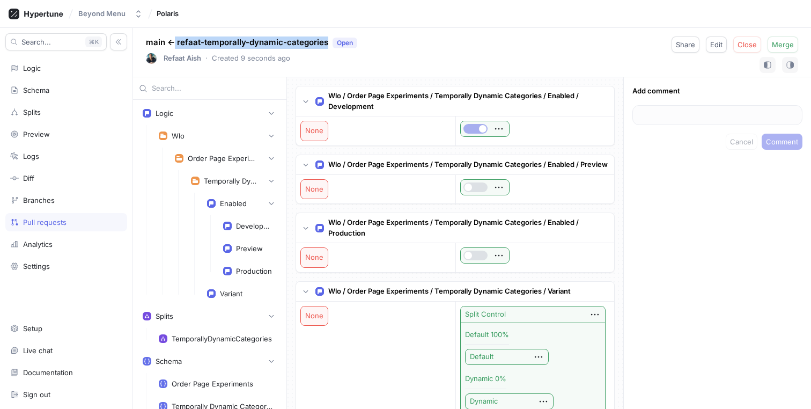
drag, startPoint x: 324, startPoint y: 41, endPoint x: 175, endPoint y: 38, distance: 149.6
click at [175, 38] on p "main ← refaat-temporally-dynamic-categories Open" at bounding box center [251, 42] width 211 height 12
copy p "refaat-temporally-dynamic-categories"
